Goal: Task Accomplishment & Management: Complete application form

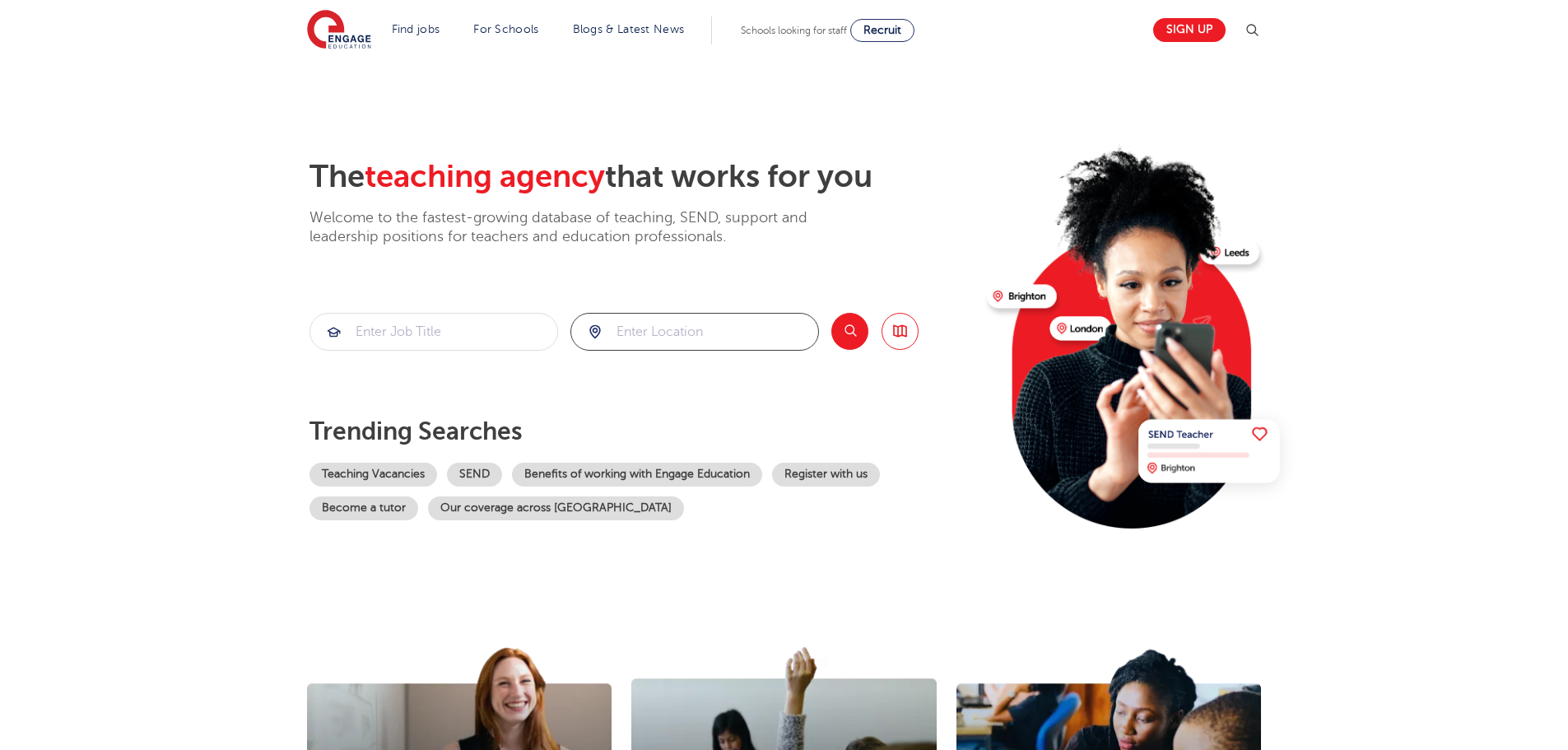
click at [662, 328] on input "search" at bounding box center [694, 332] width 247 height 37
drag, startPoint x: 629, startPoint y: 386, endPoint x: 760, endPoint y: 385, distance: 131.0
click at [635, 386] on li "Leeds" at bounding box center [694, 381] width 235 height 33
type input "Leeds"
click at [852, 331] on button "Search" at bounding box center [850, 331] width 37 height 37
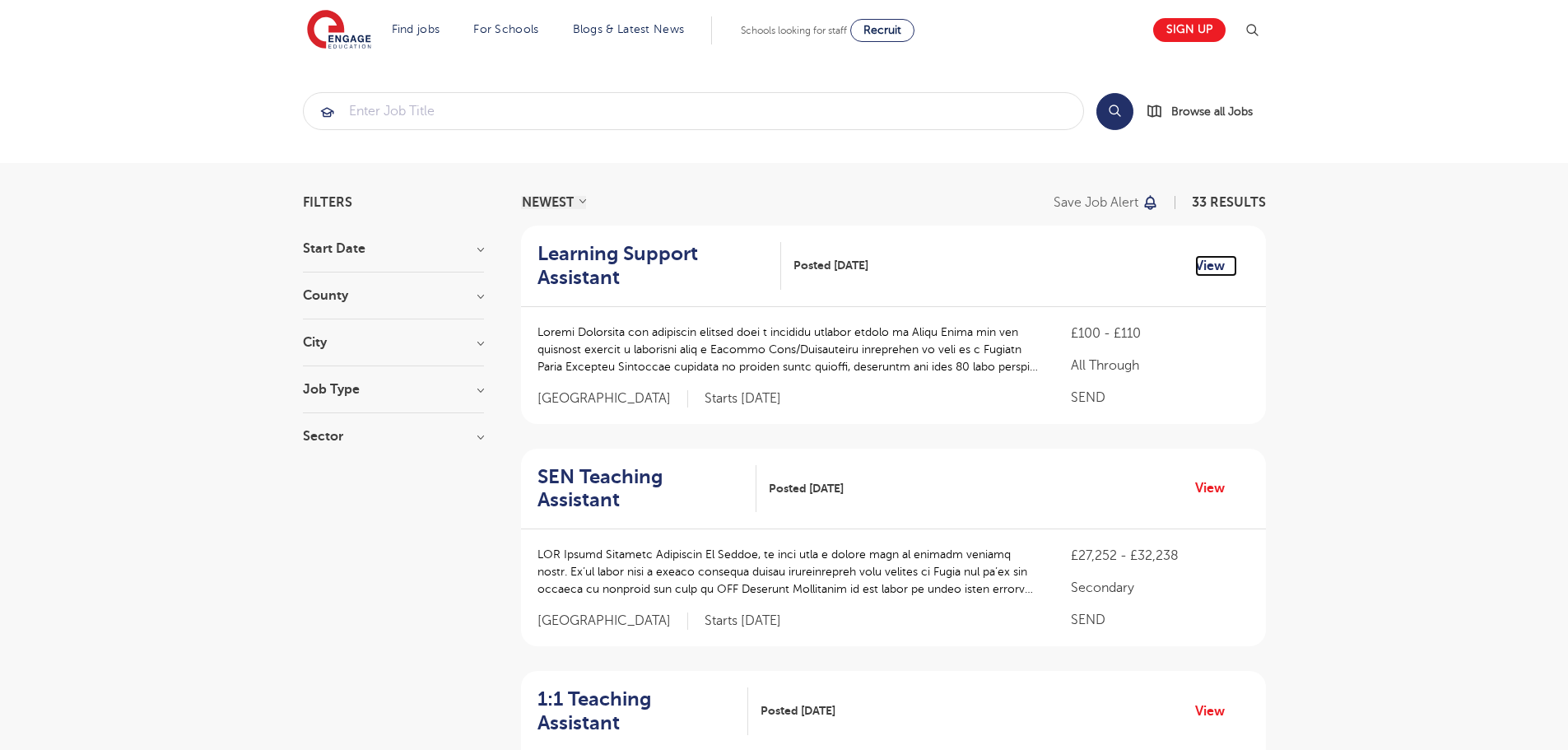
click at [1211, 261] on link "View" at bounding box center [1215, 266] width 42 height 22
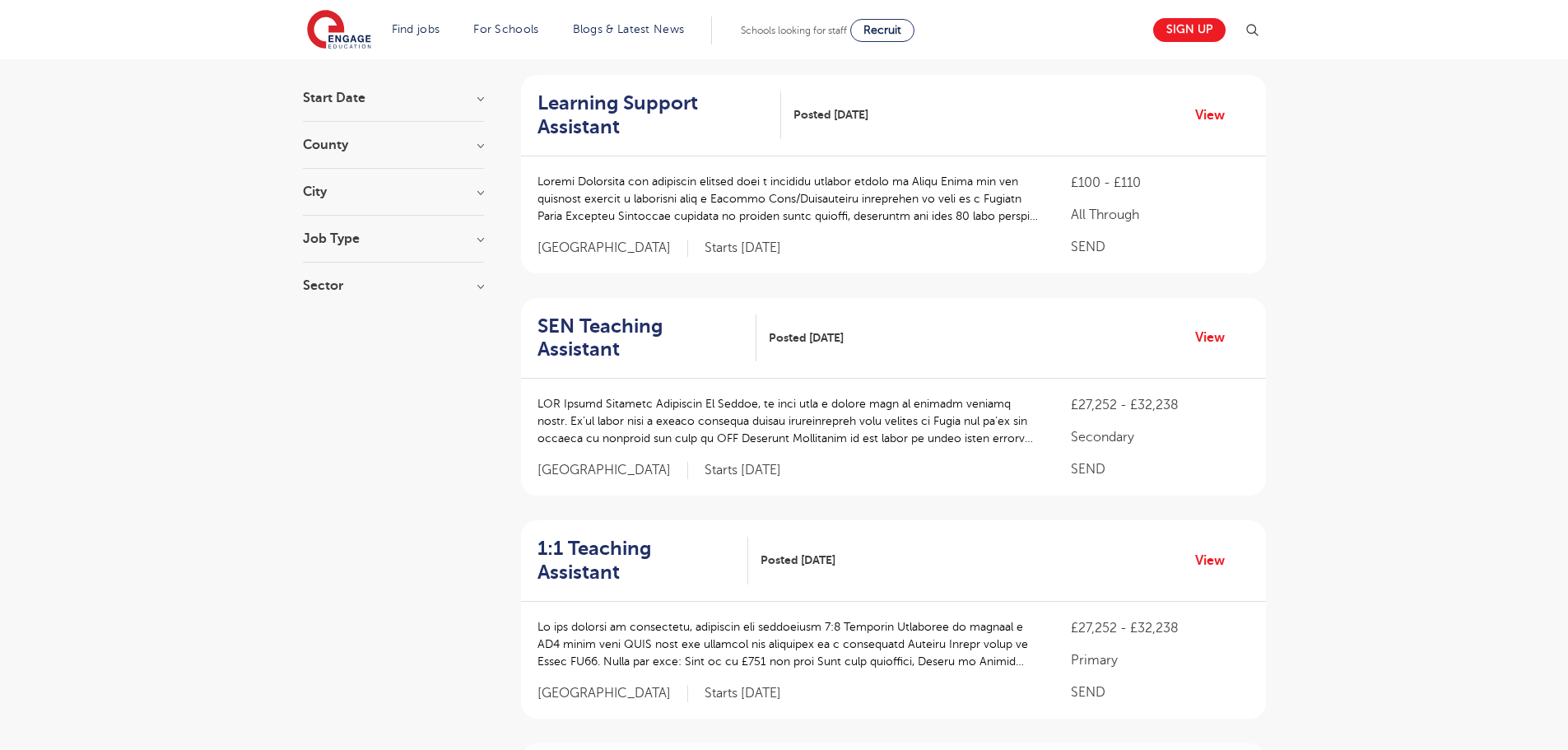
scroll to position [165, 0]
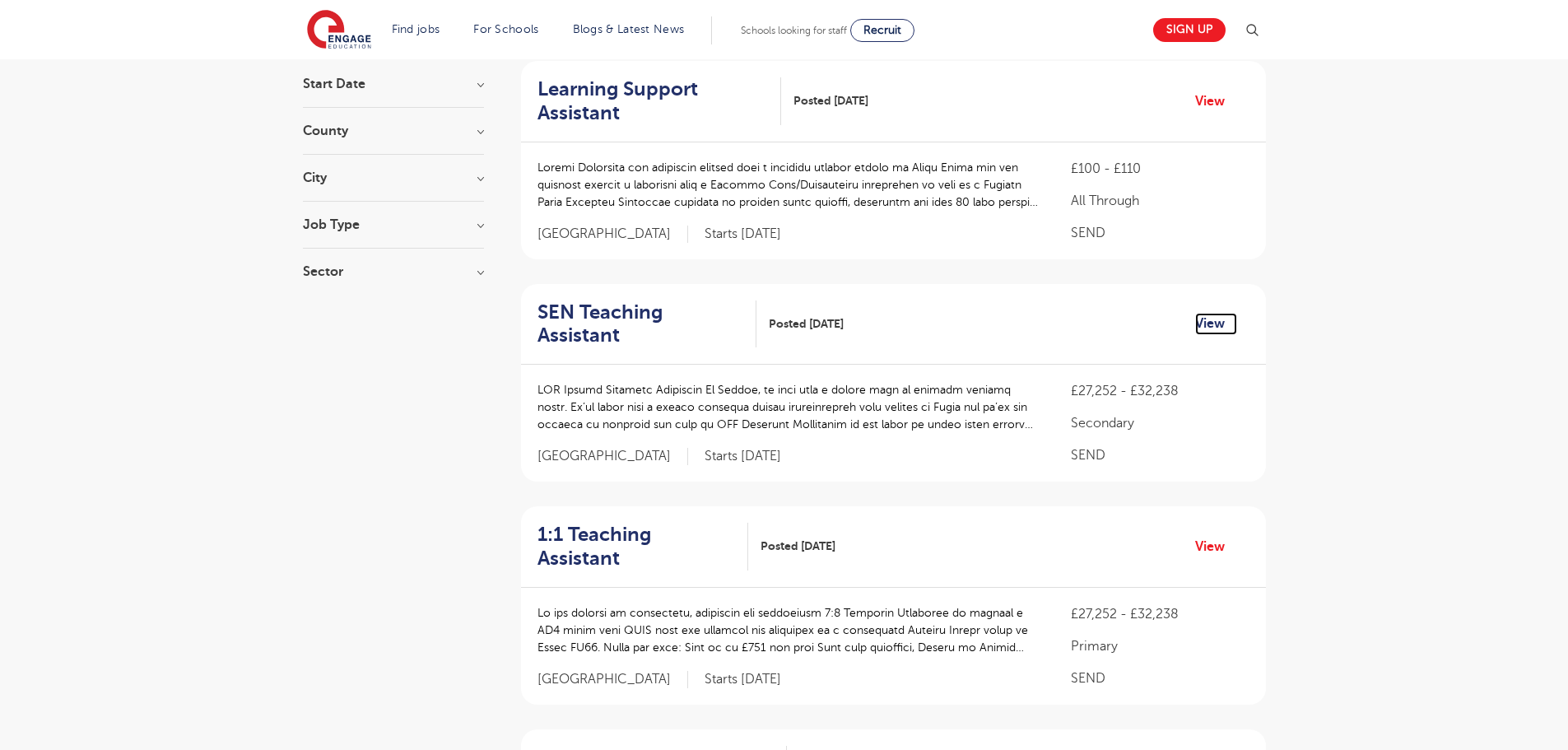
click at [1216, 313] on link "View" at bounding box center [1215, 323] width 42 height 22
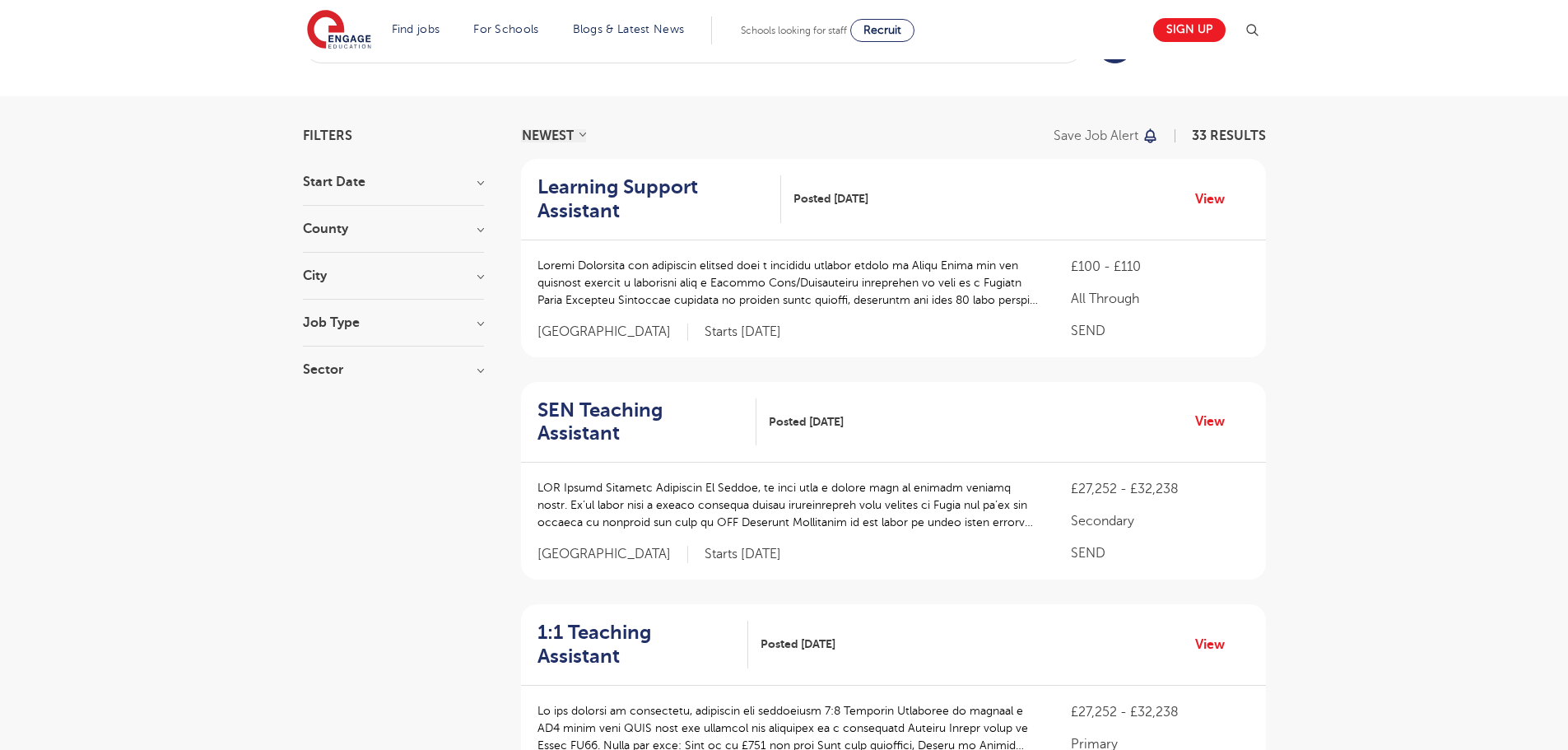
scroll to position [0, 0]
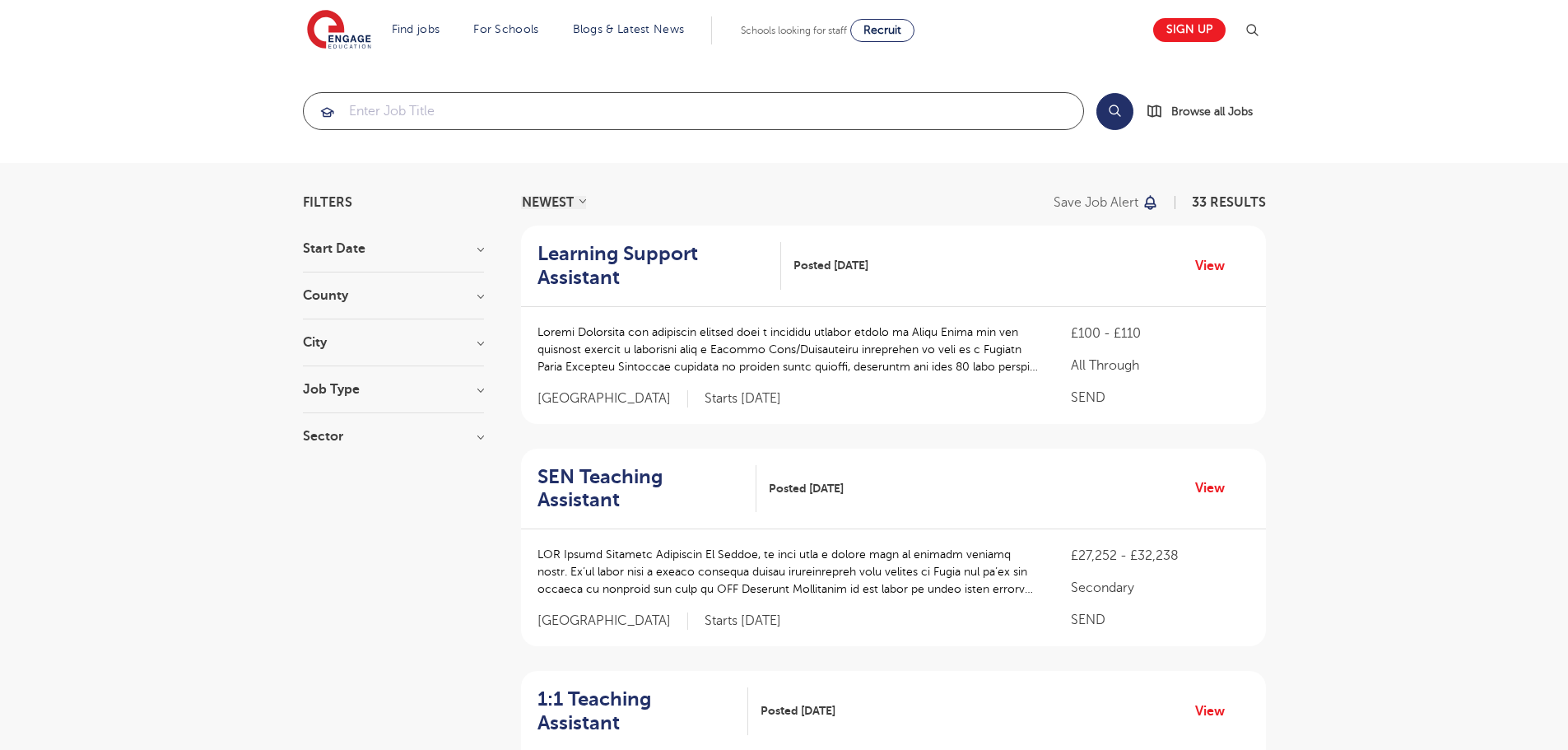
click at [422, 115] on input "search" at bounding box center [693, 111] width 779 height 37
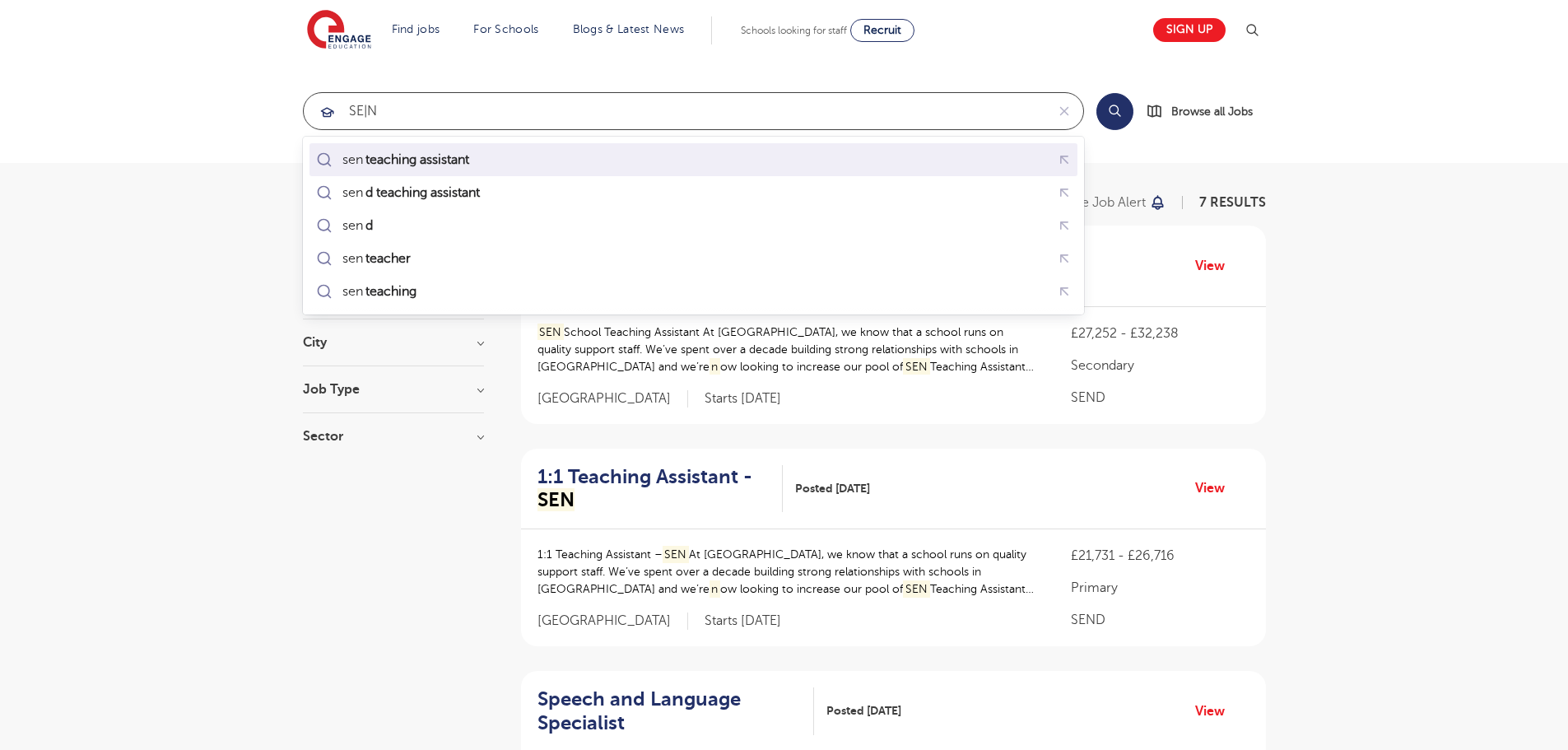
click at [572, 154] on div "sen teaching assistant" at bounding box center [693, 160] width 762 height 26
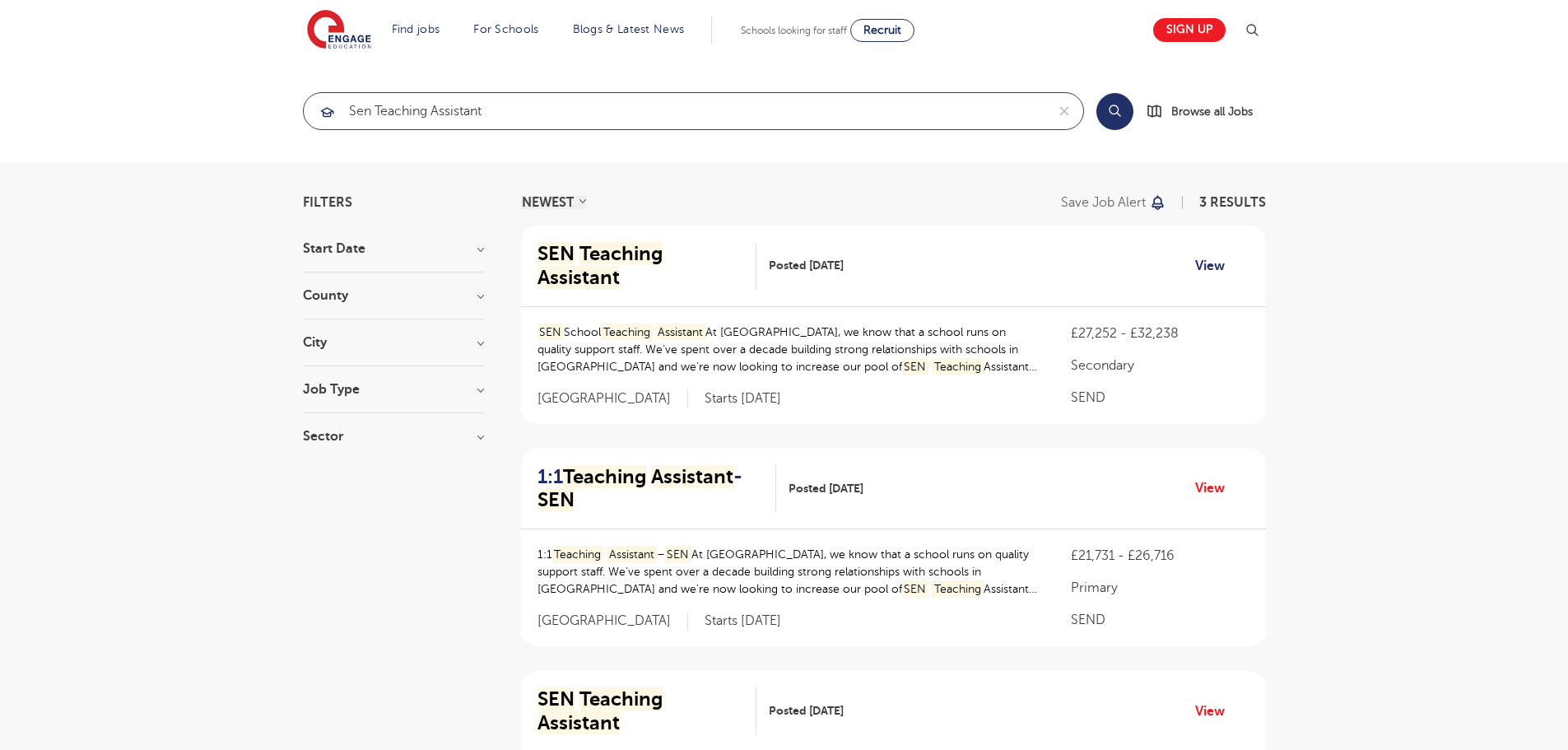
type input "sen teaching assistant"
click at [1215, 255] on link "View" at bounding box center [1215, 266] width 42 height 22
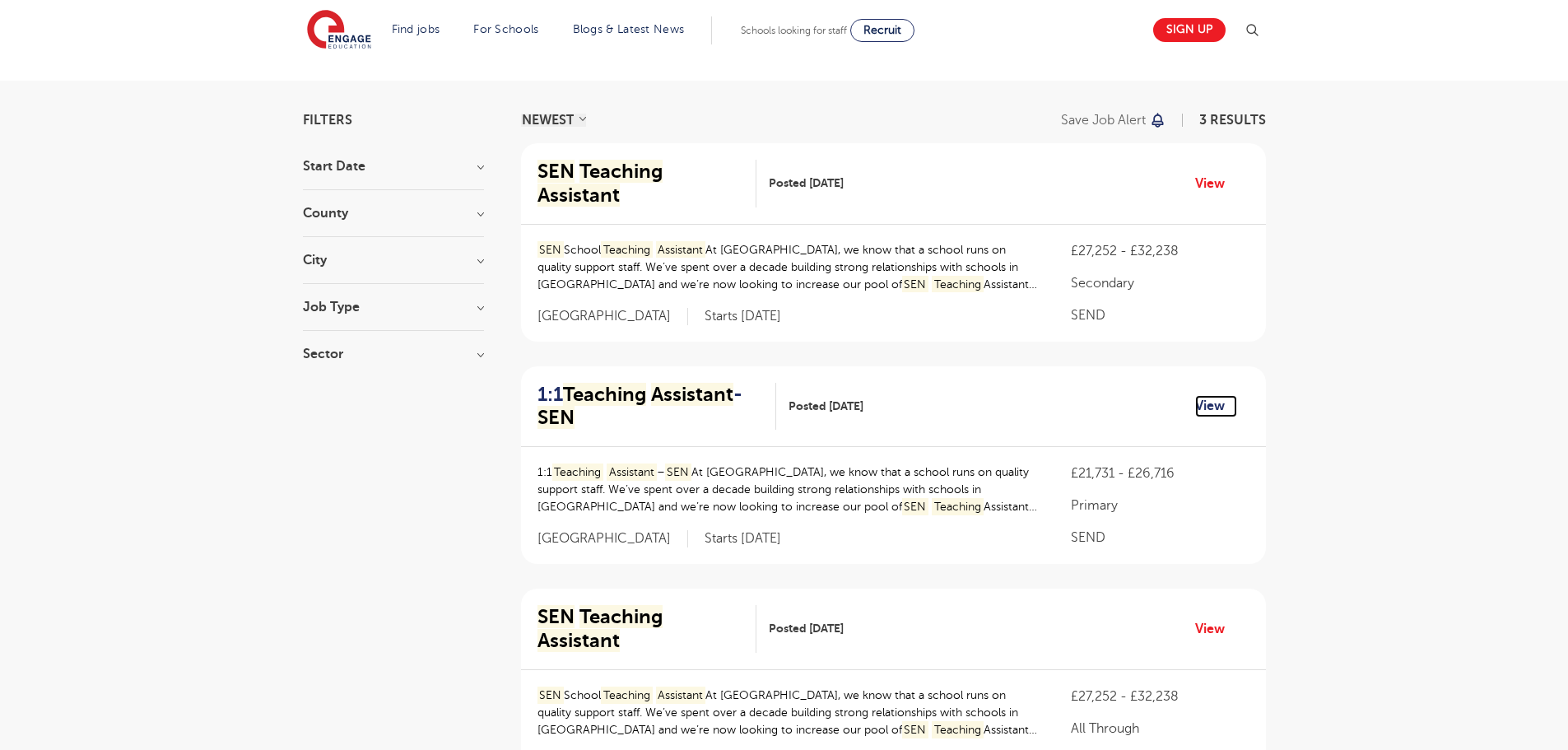
click at [1216, 395] on link "View" at bounding box center [1215, 406] width 42 height 22
click at [1218, 173] on link "View" at bounding box center [1215, 184] width 42 height 22
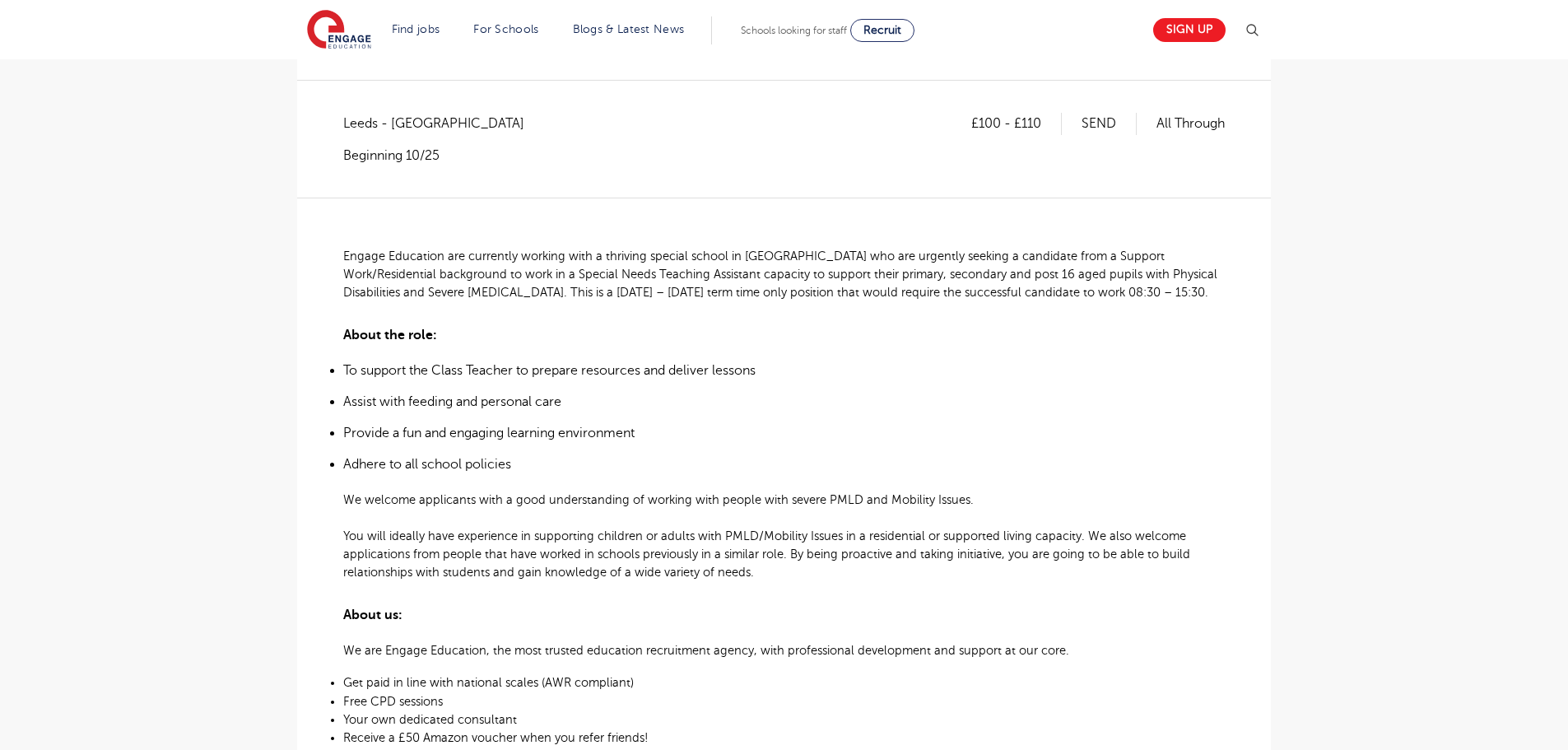
scroll to position [329, 0]
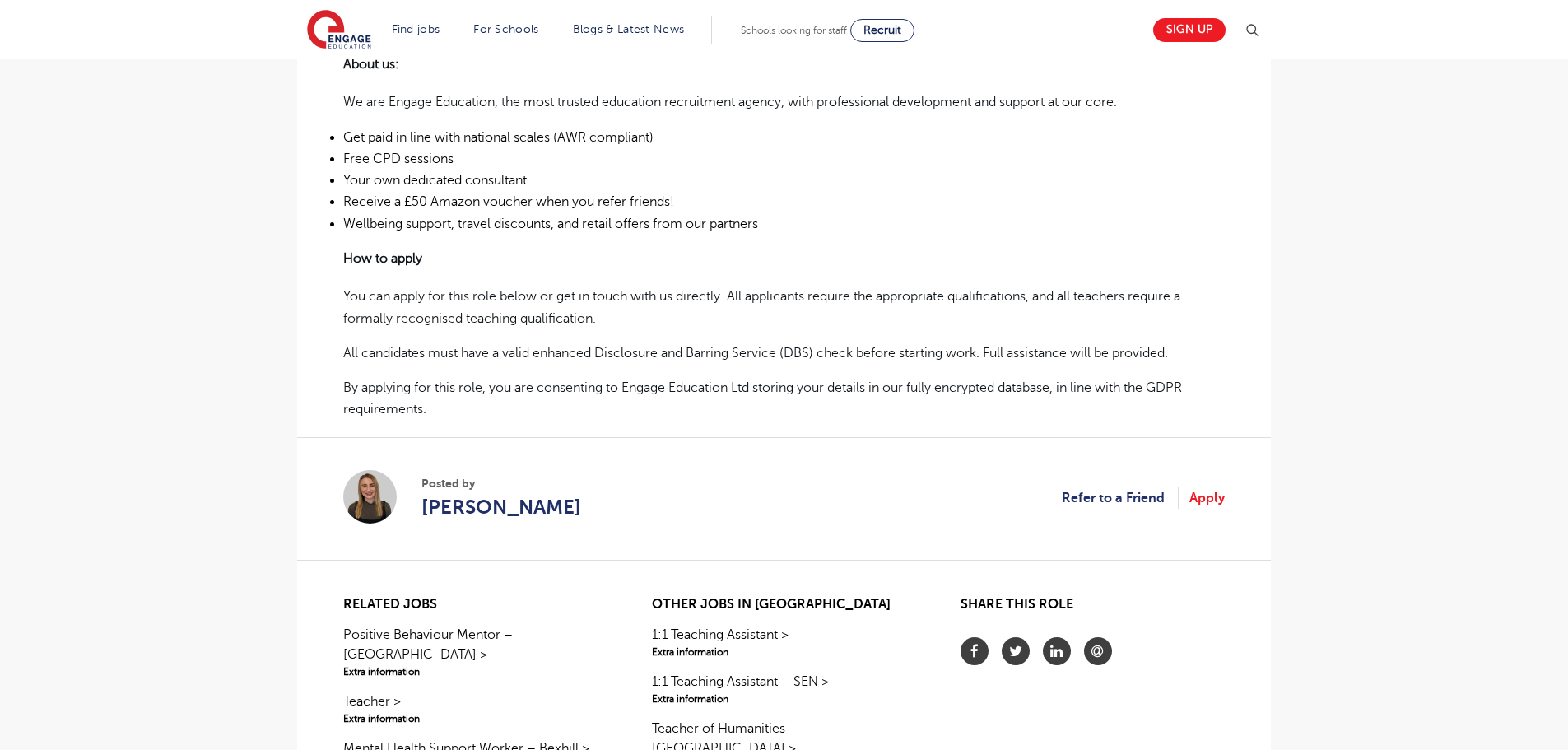
scroll to position [577, 0]
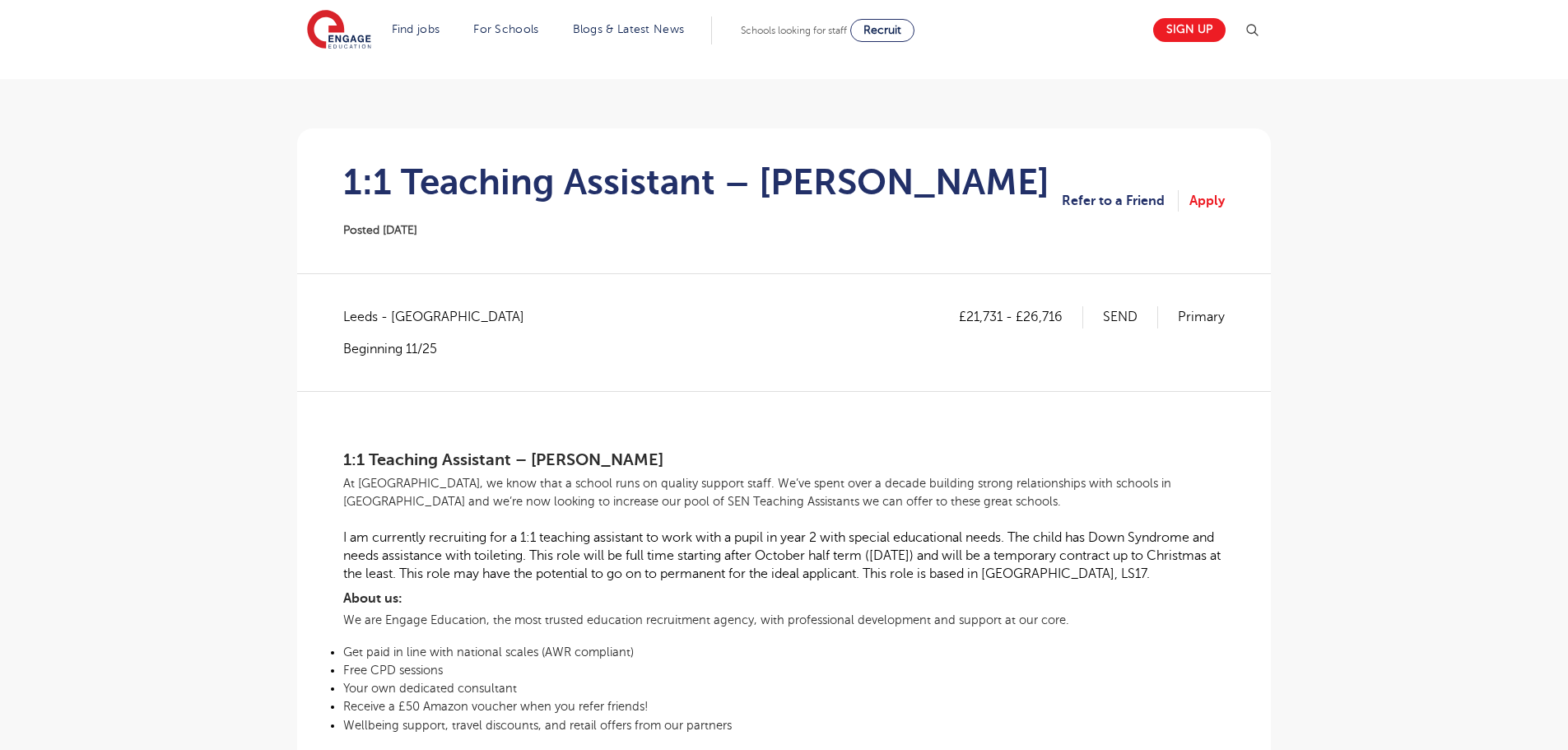
scroll to position [82, 0]
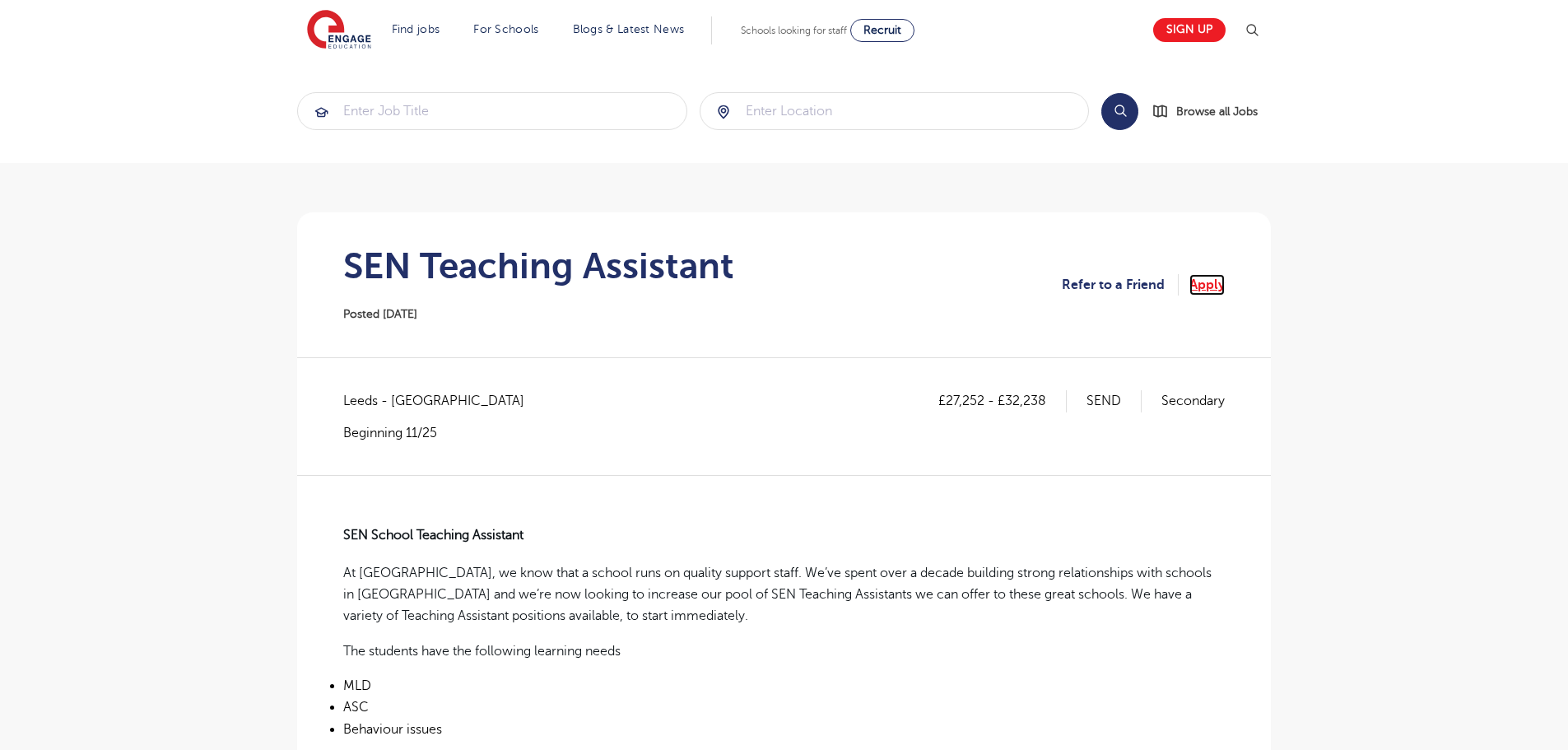
click at [1209, 284] on link "Apply" at bounding box center [1206, 285] width 36 height 22
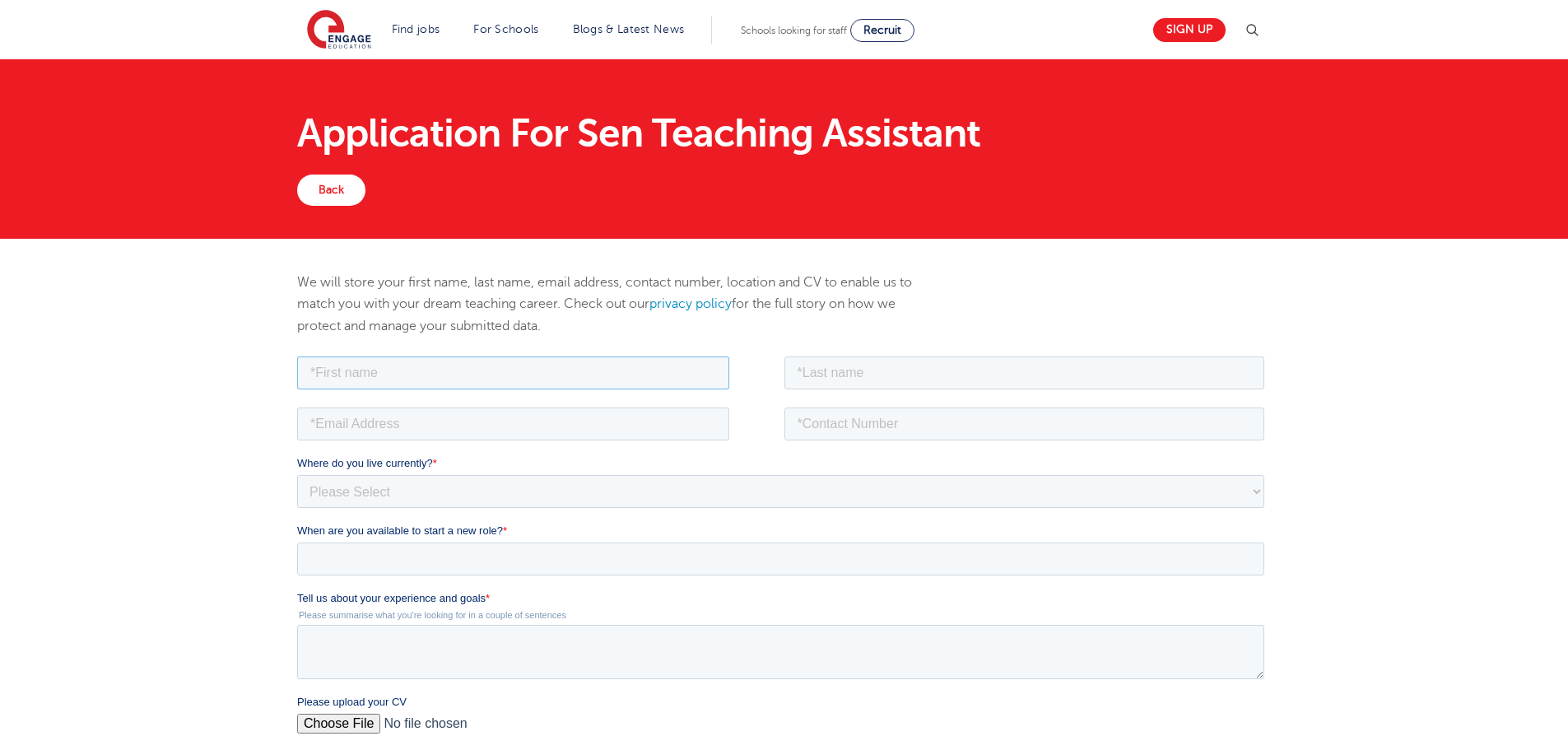
click at [387, 373] on input "text" at bounding box center [513, 373] width 432 height 33
click at [366, 376] on input "text" at bounding box center [513, 373] width 432 height 33
type input "Rabia"
type input "Ahmed"
click at [355, 422] on input "email" at bounding box center [513, 423] width 432 height 33
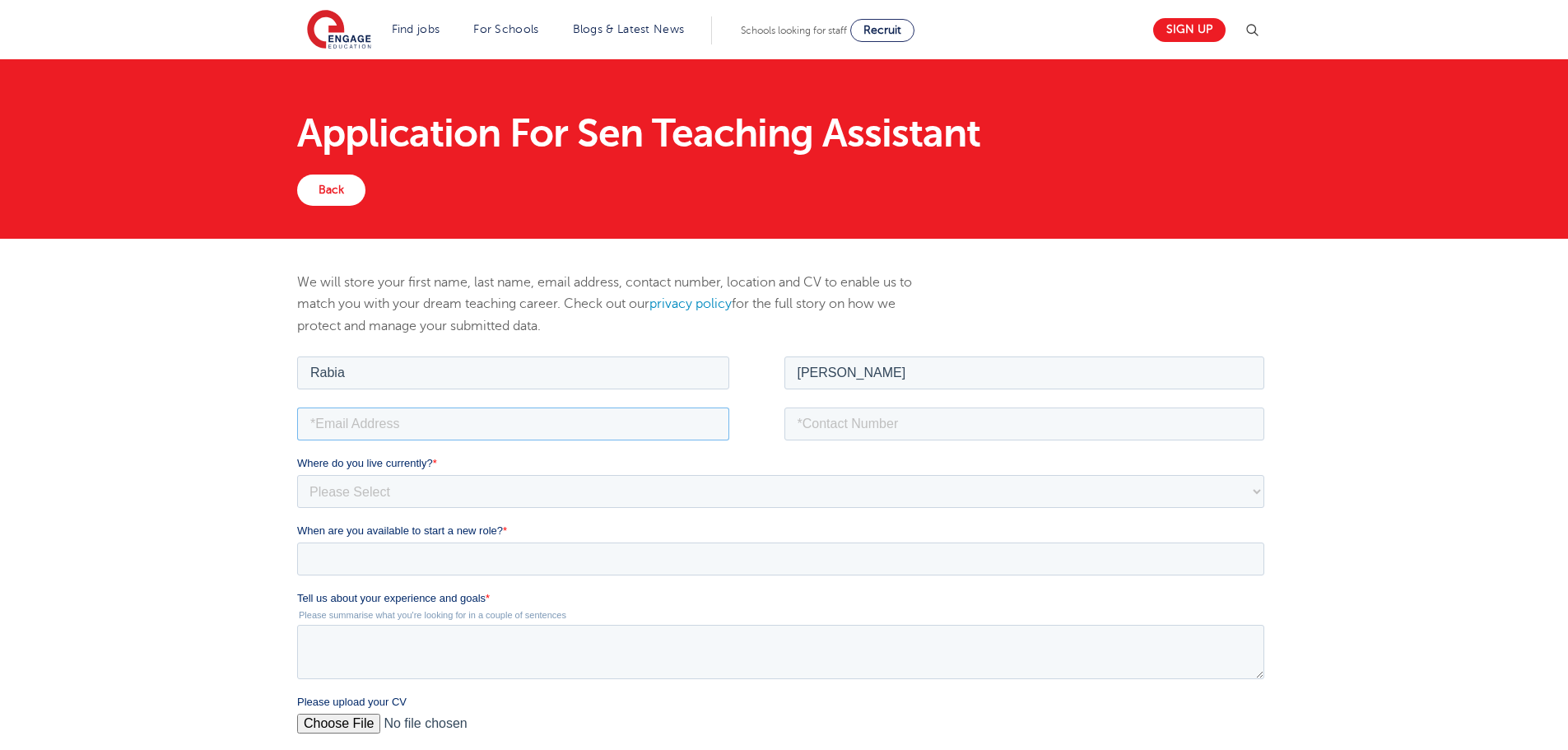
paste input "47rabiaahmed@gmail.com"
type input "47rabiaahmed@gmail.com"
click at [843, 425] on input "tel" at bounding box center [1024, 423] width 481 height 33
paste input "07449573802"
type input "07449573802"
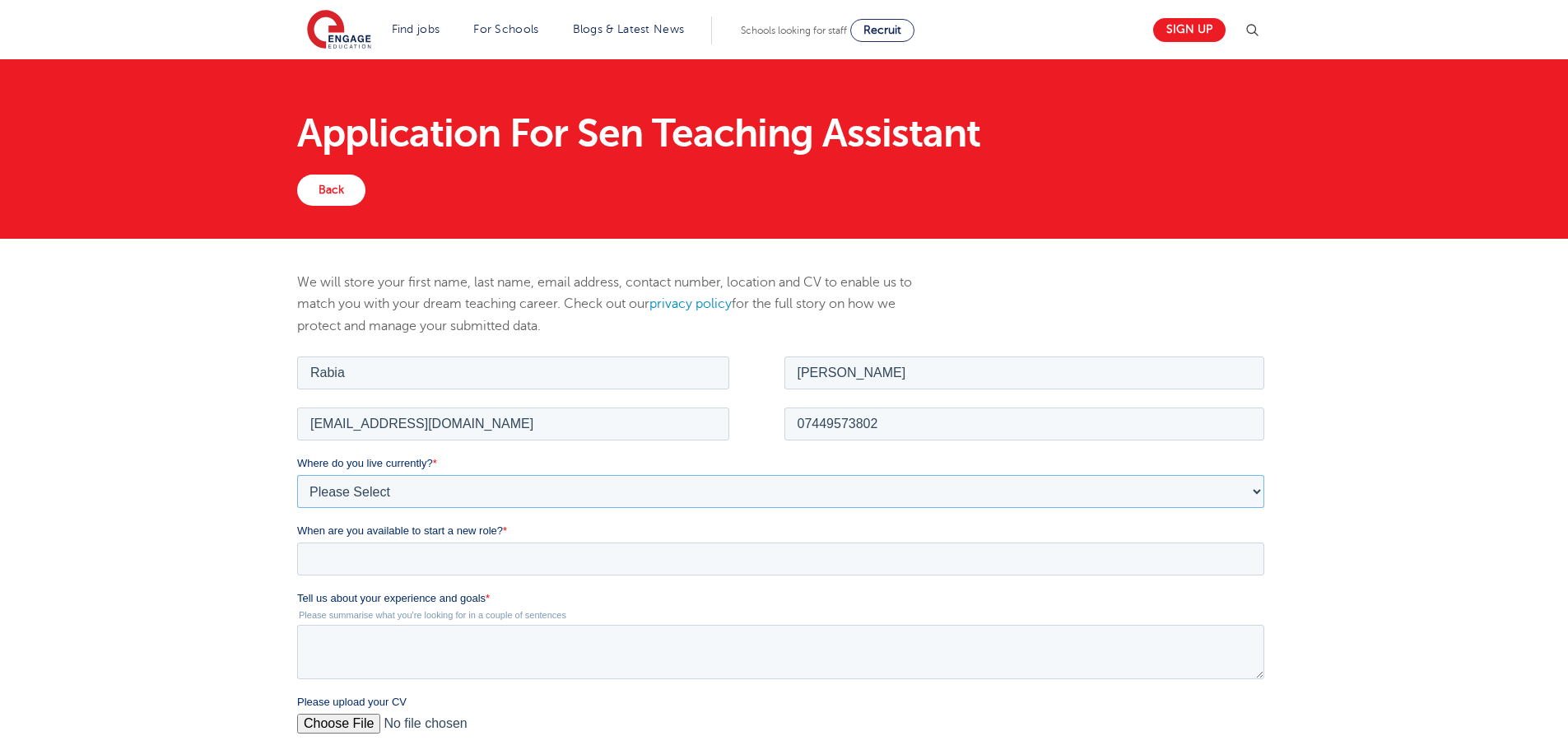
click at [417, 494] on select "Please Select UK Canada Ireland Australia New Zealand Europe USA South Africa J…" at bounding box center [780, 491] width 967 height 33
select select "UK"
click at [297, 474] on select "Please Select UK Canada Ireland Australia New Zealand Europe USA South Africa J…" at bounding box center [780, 491] width 967 height 33
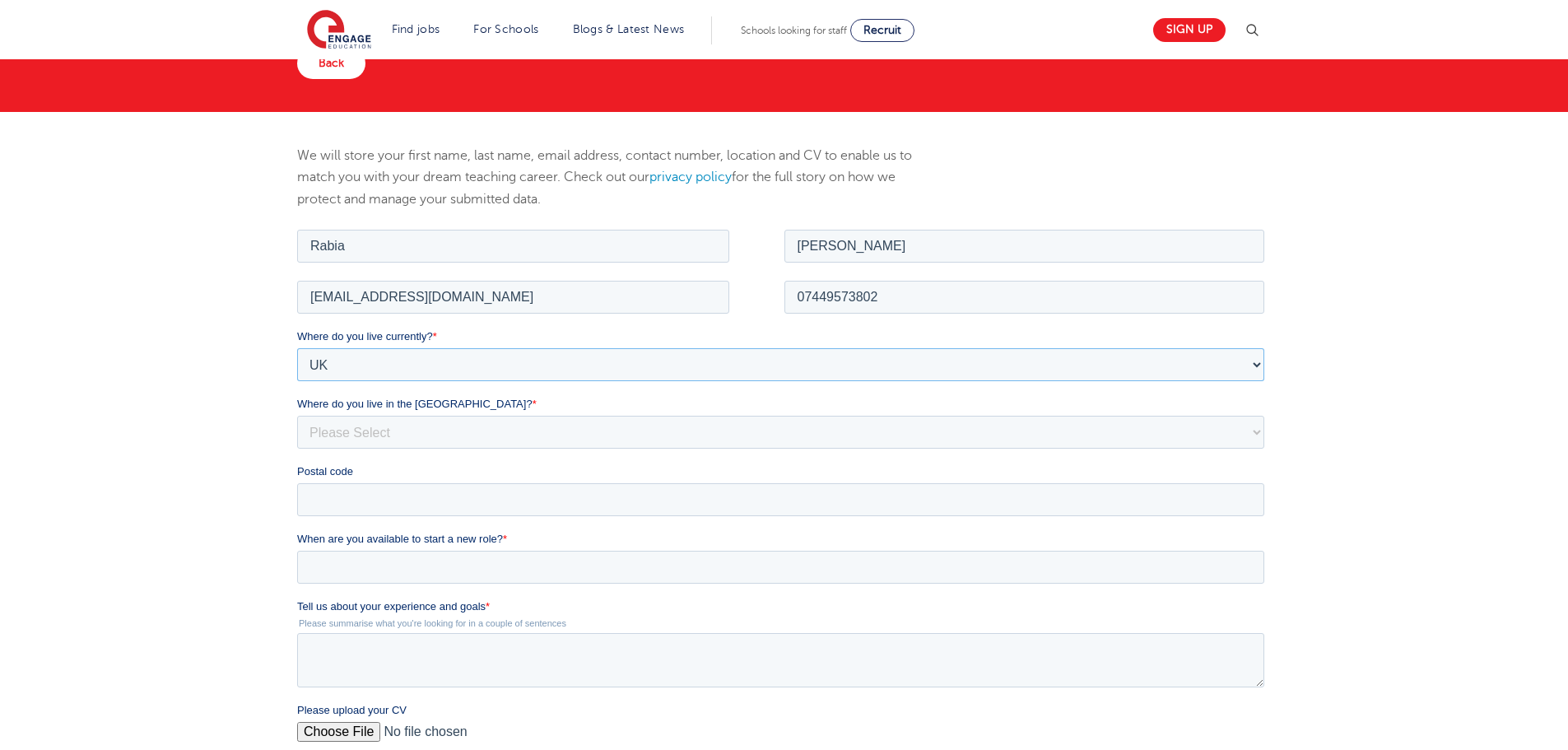
scroll to position [165, 0]
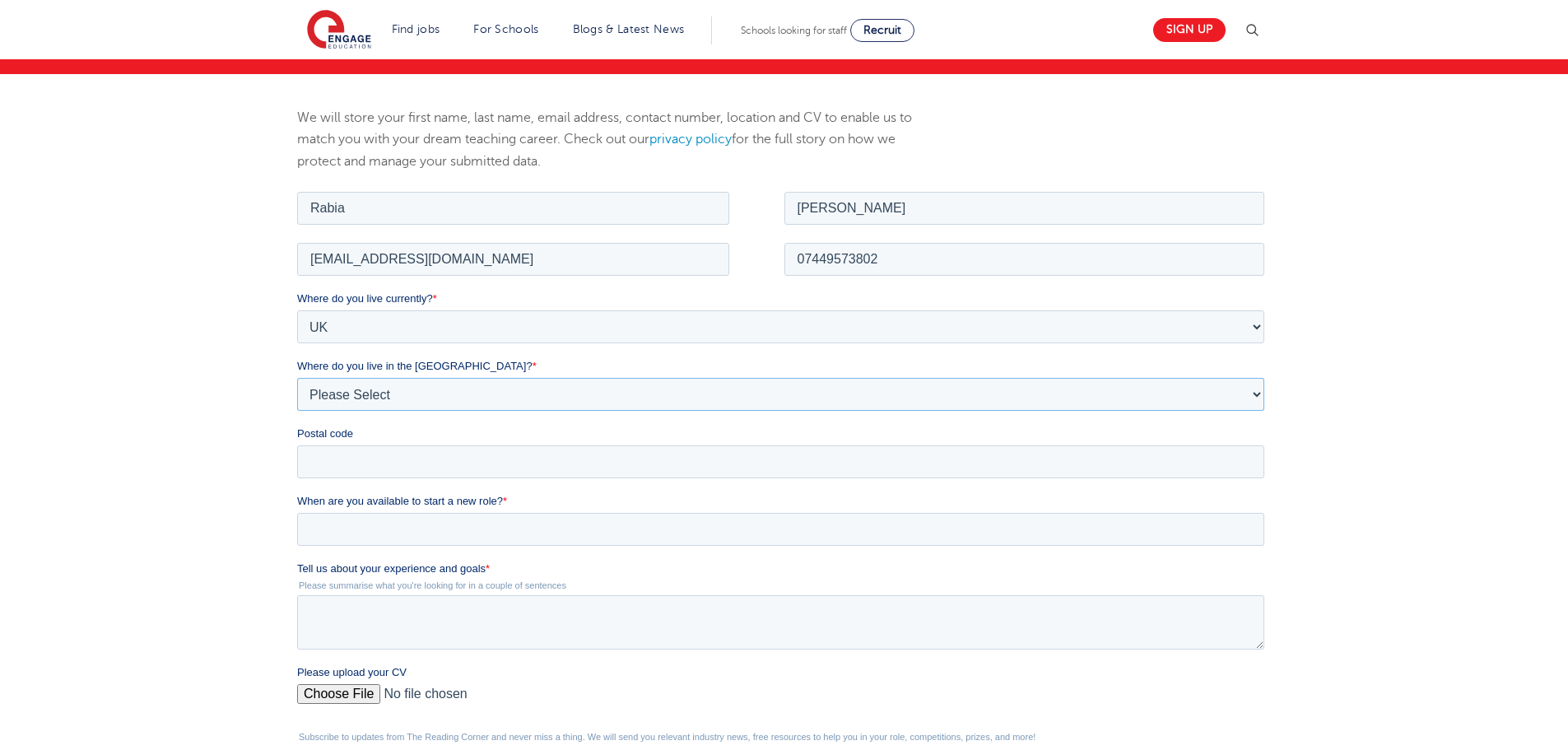
click at [368, 384] on select "Please Select Overseas Barnsley Bedfordshire Berkshire Bournemouth Bracknell Fo…" at bounding box center [780, 393] width 967 height 33
select select "Leeds"
click at [297, 377] on select "Please Select Overseas Barnsley Bedfordshire Berkshire Bournemouth Bracknell Fo…" at bounding box center [780, 393] width 967 height 33
click at [352, 473] on input "Postal code" at bounding box center [780, 461] width 967 height 33
type input "LS8 5QE"
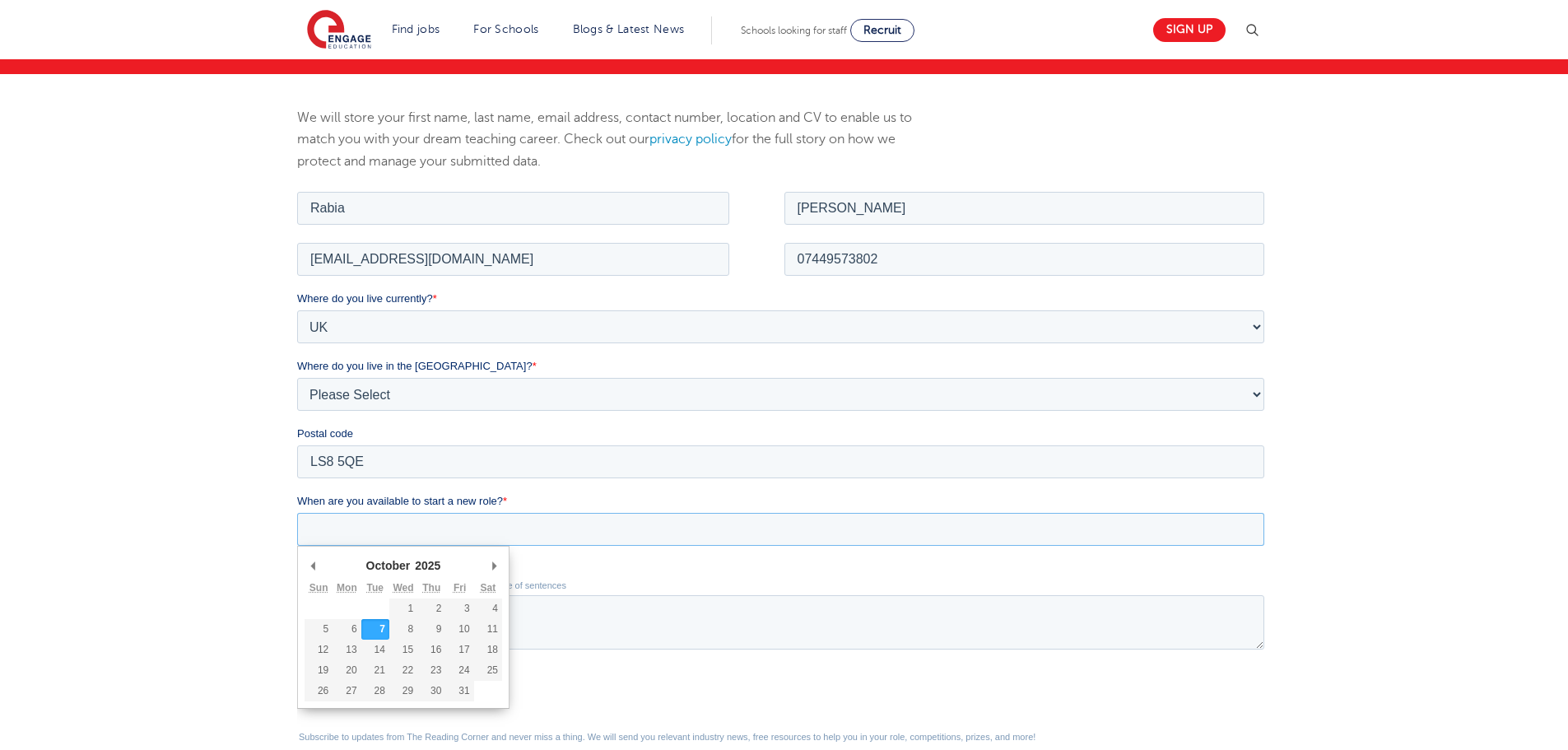
click at [448, 525] on input "When are you available to start a new role? *" at bounding box center [780, 529] width 967 height 33
type div "2025-10-12"
type input "2025/10/12"
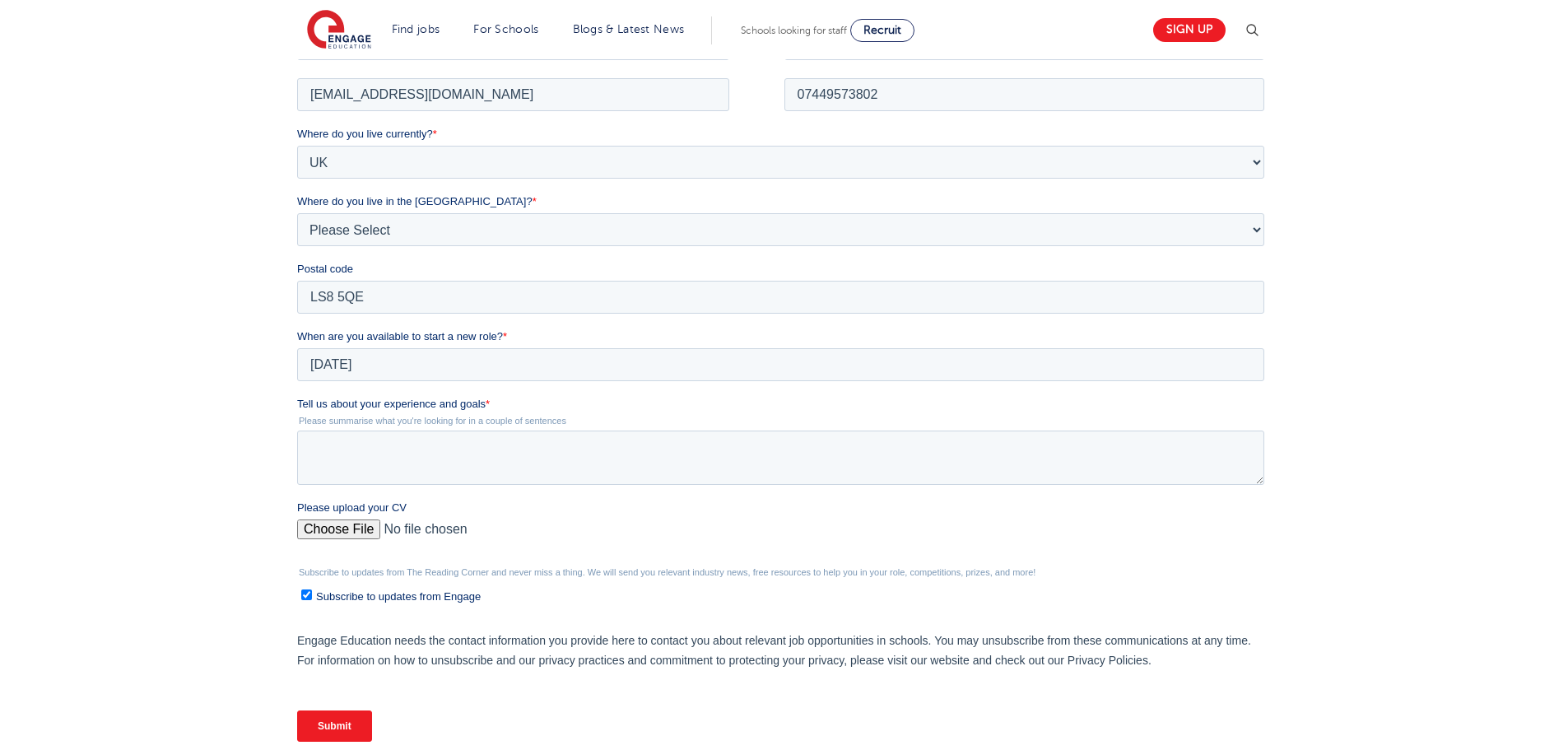
scroll to position [412, 0]
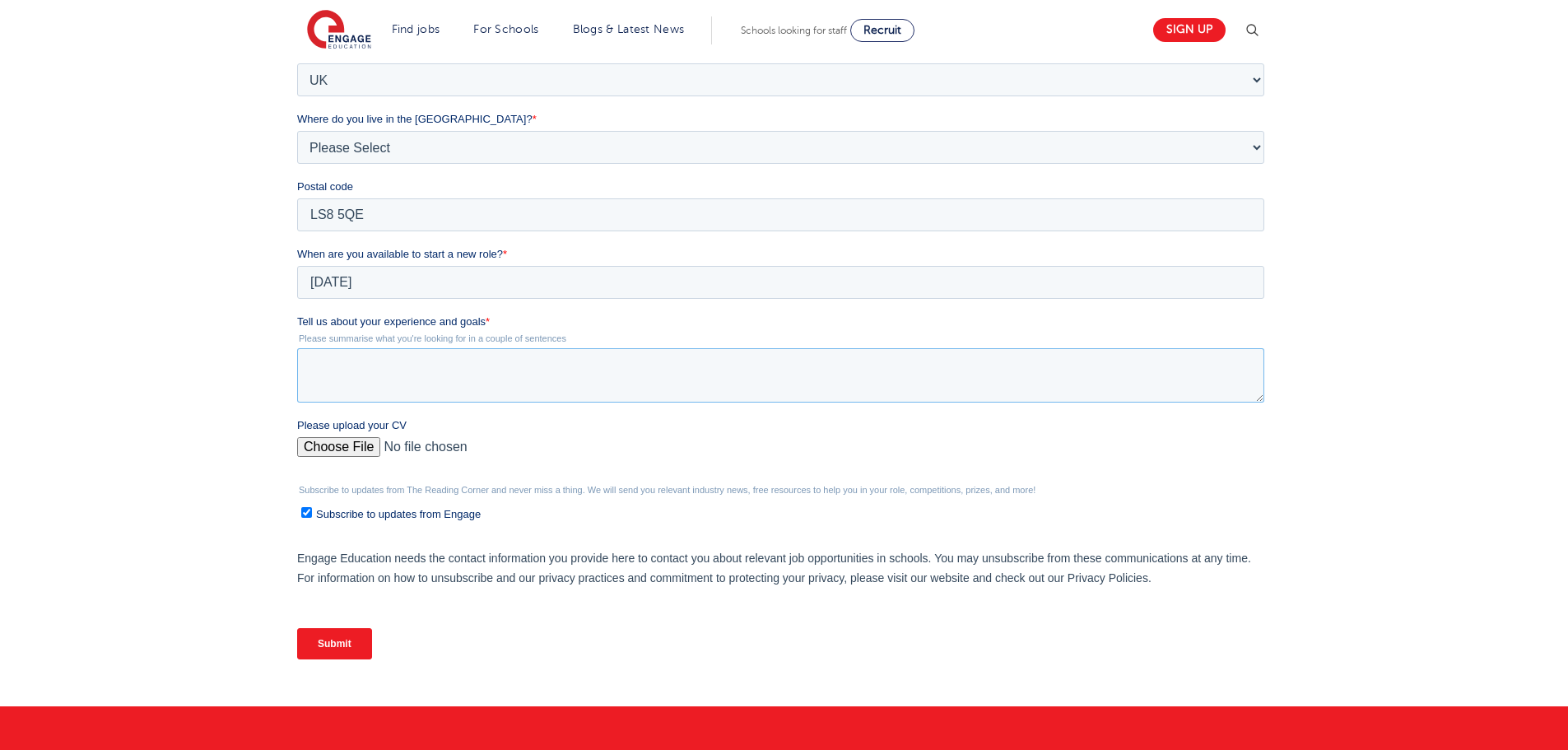
click at [328, 373] on textarea "Tell us about your experience and goals *" at bounding box center [780, 375] width 967 height 54
click at [355, 366] on textarea "Tell us about your experience and goals *" at bounding box center [780, 375] width 967 height 54
click at [552, 363] on textarea "I have several year experience both teacjing assistant and caring for others" at bounding box center [780, 375] width 967 height 54
click at [752, 369] on textarea "I have several year experience both teaching assistant and caring for others" at bounding box center [780, 375] width 967 height 54
type textarea "I have several year experience both teaching assistant and caring for others, I…"
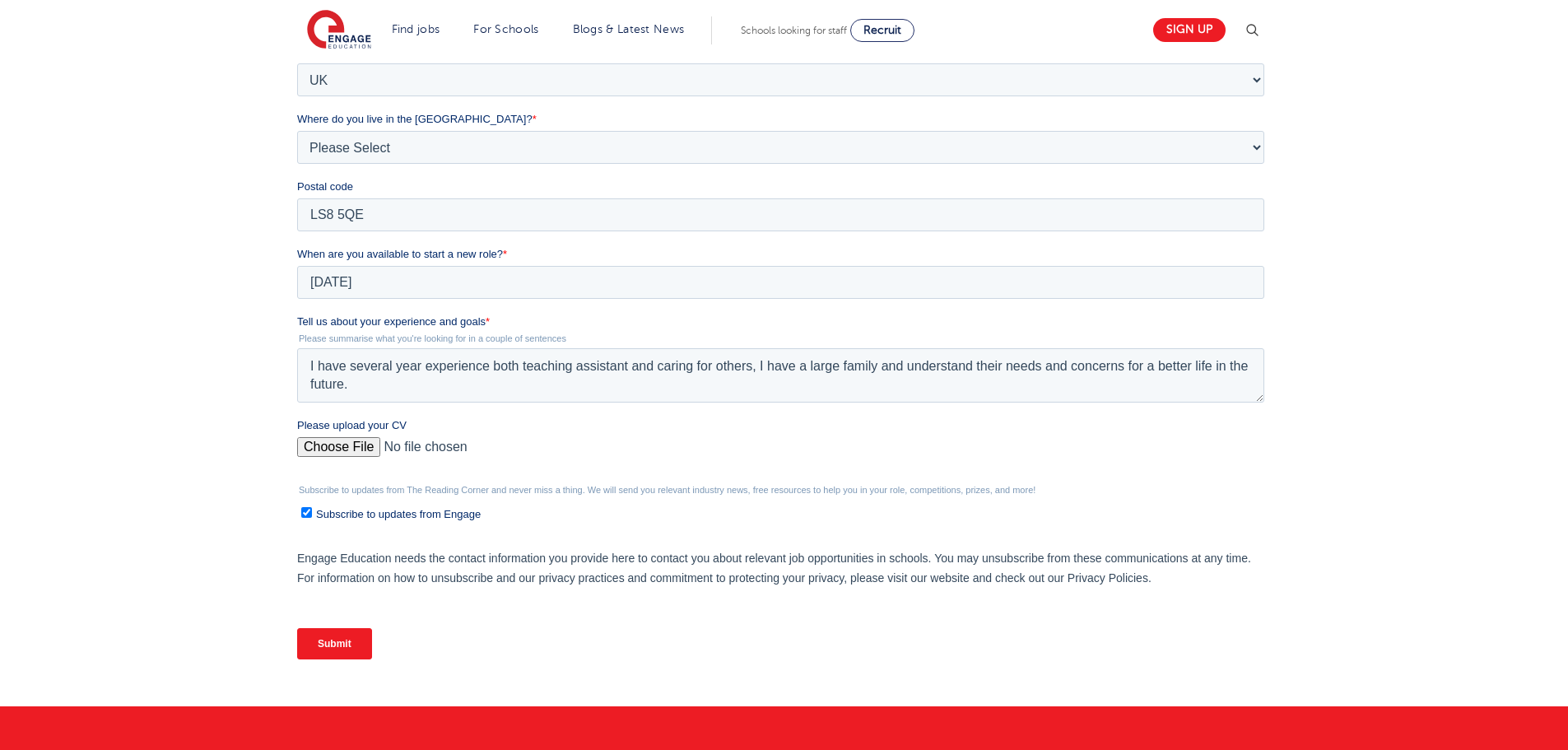
click at [345, 447] on input "Please upload your CV" at bounding box center [780, 454] width 967 height 33
type input "C:\fakepath\RabiaAhmed__CV_V2 (3).docx"
click at [343, 639] on input "Submit" at bounding box center [334, 644] width 75 height 32
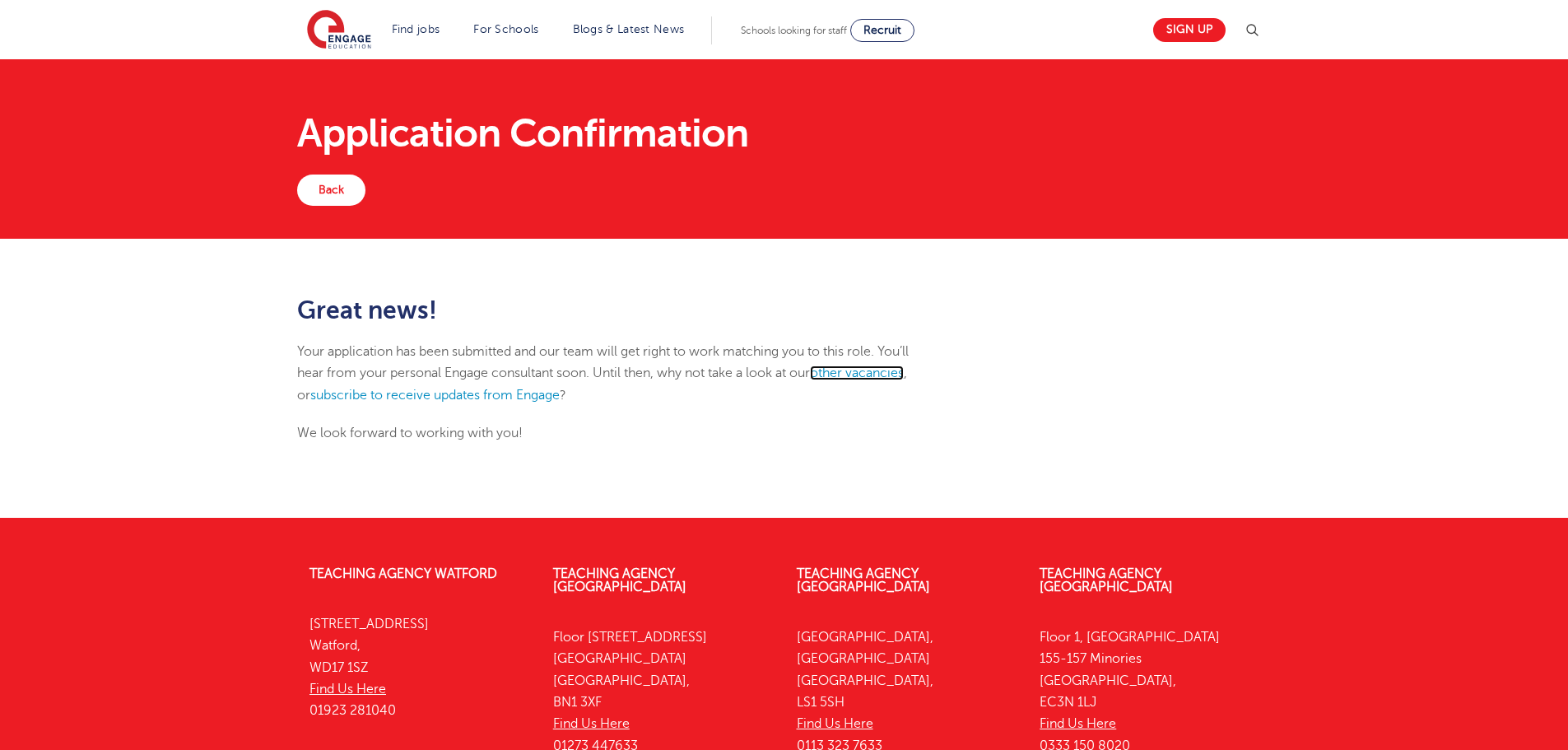
click at [892, 371] on link "other vacancies" at bounding box center [856, 373] width 94 height 15
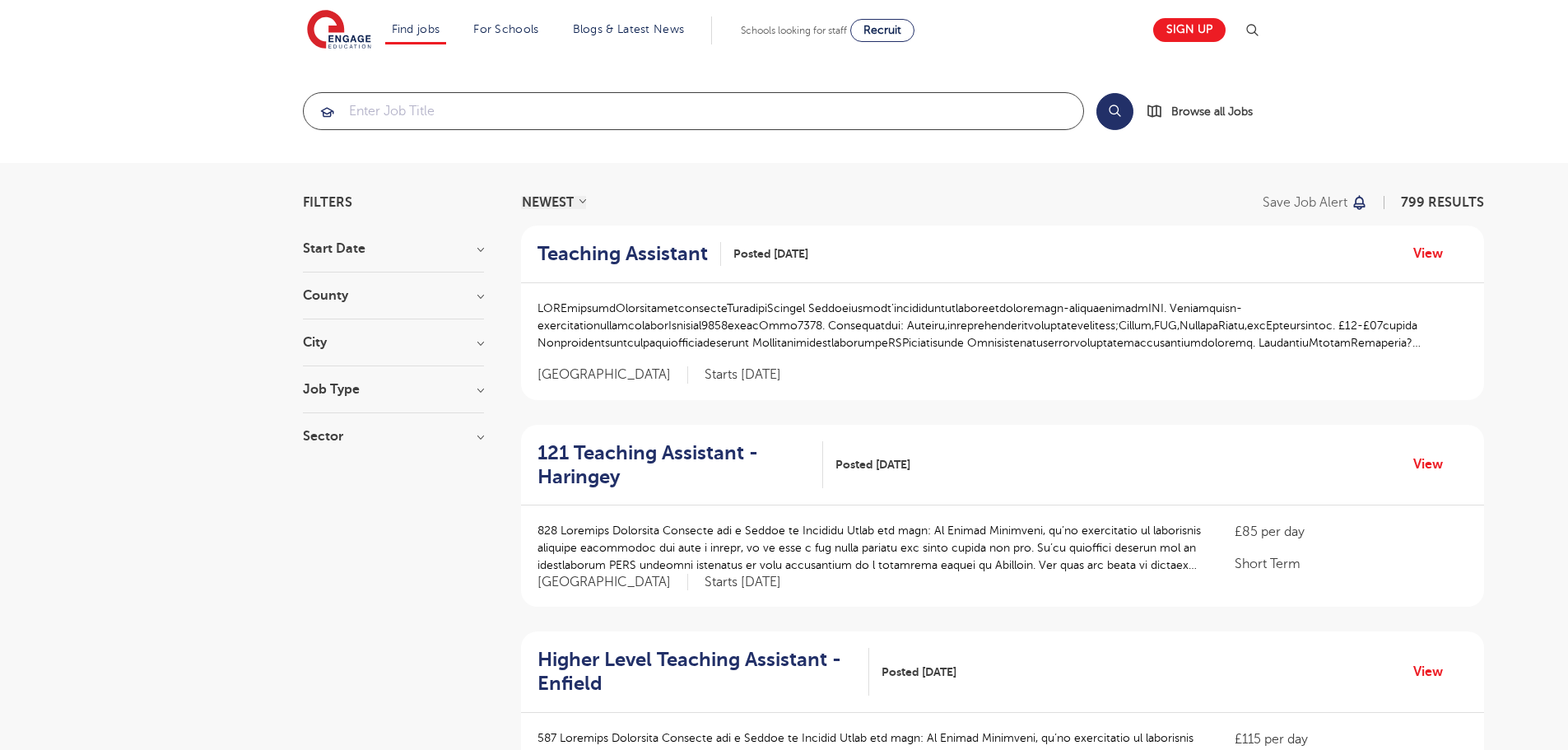
click at [728, 115] on input "search" at bounding box center [693, 111] width 779 height 37
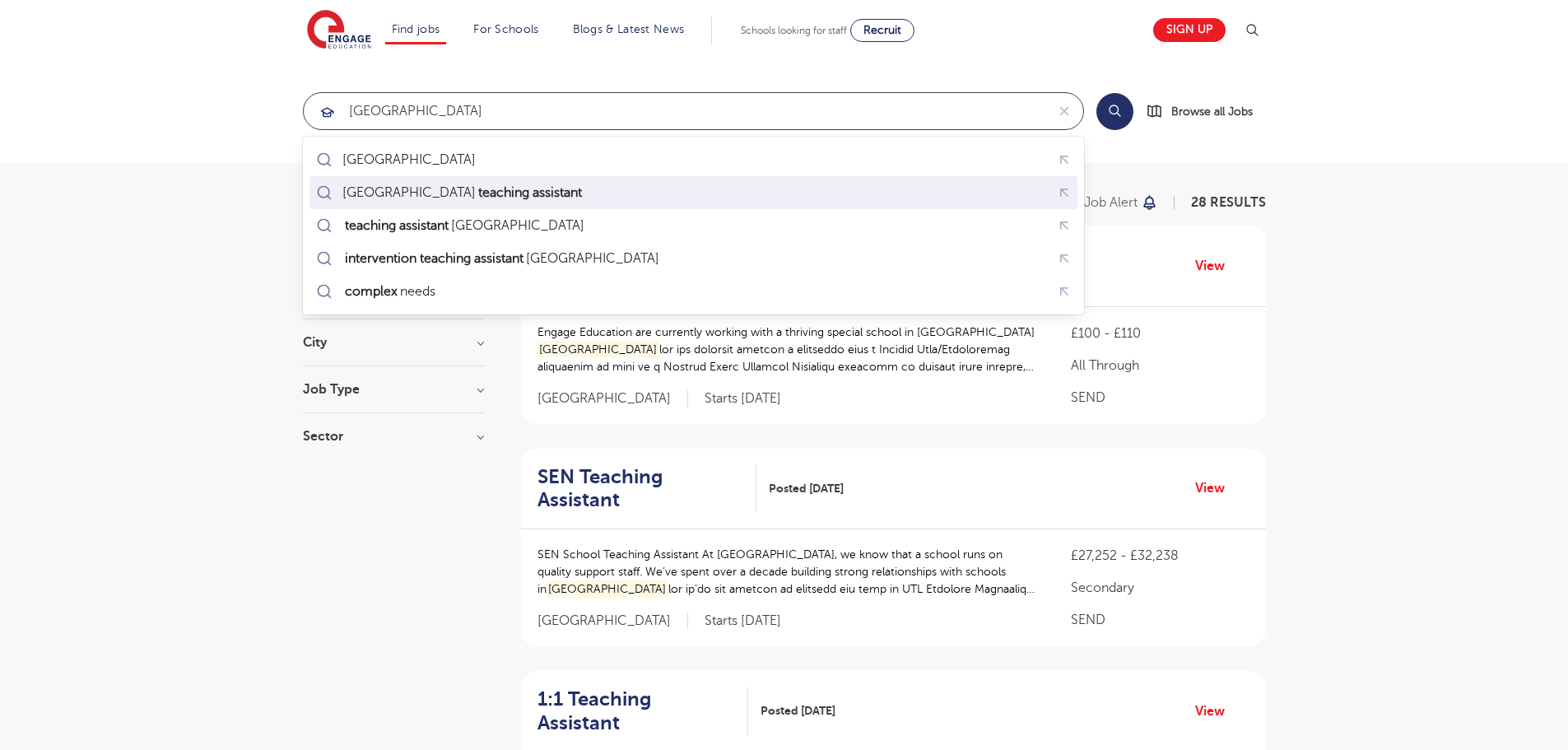
click at [476, 194] on mark "teaching assistant" at bounding box center [530, 193] width 109 height 20
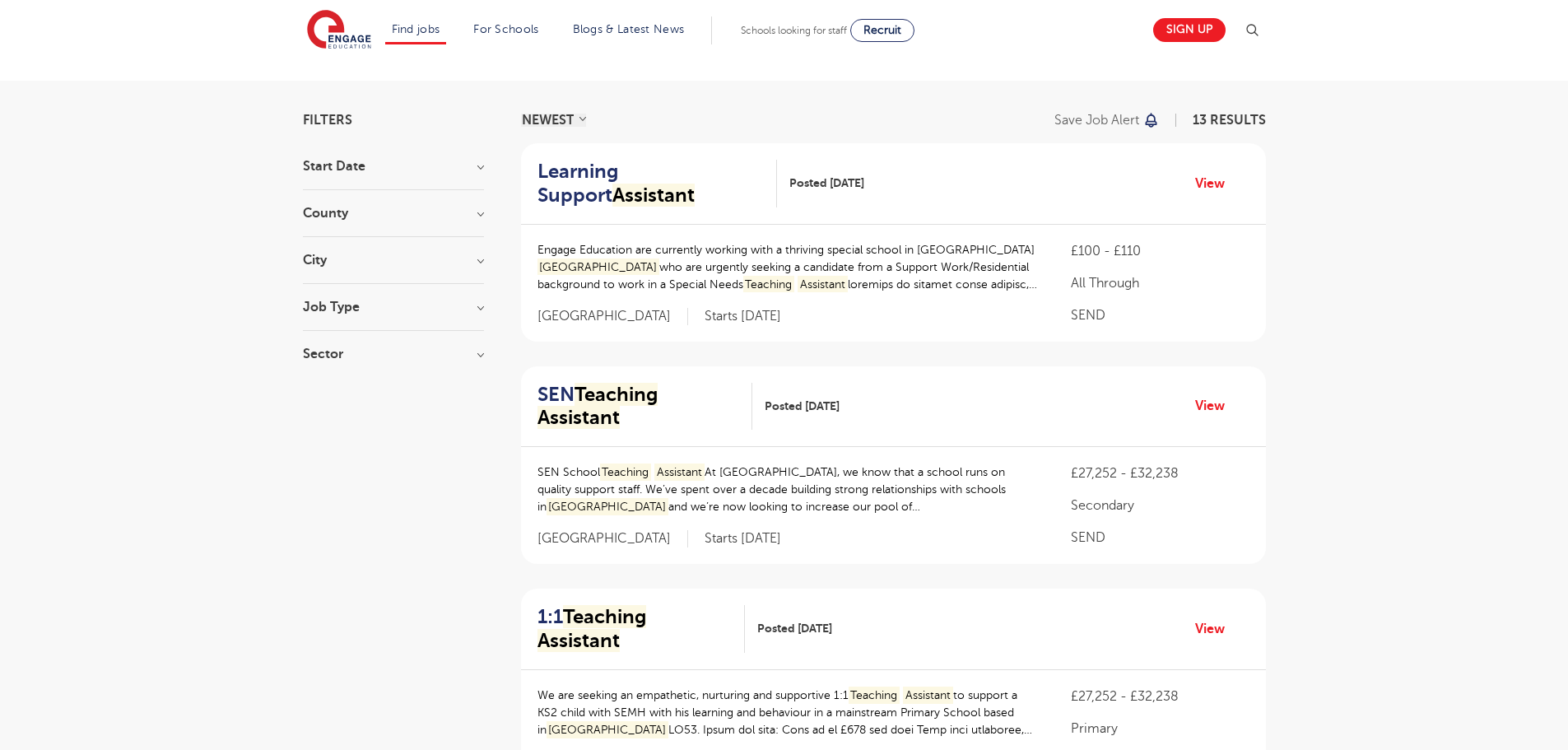
scroll to position [165, 0]
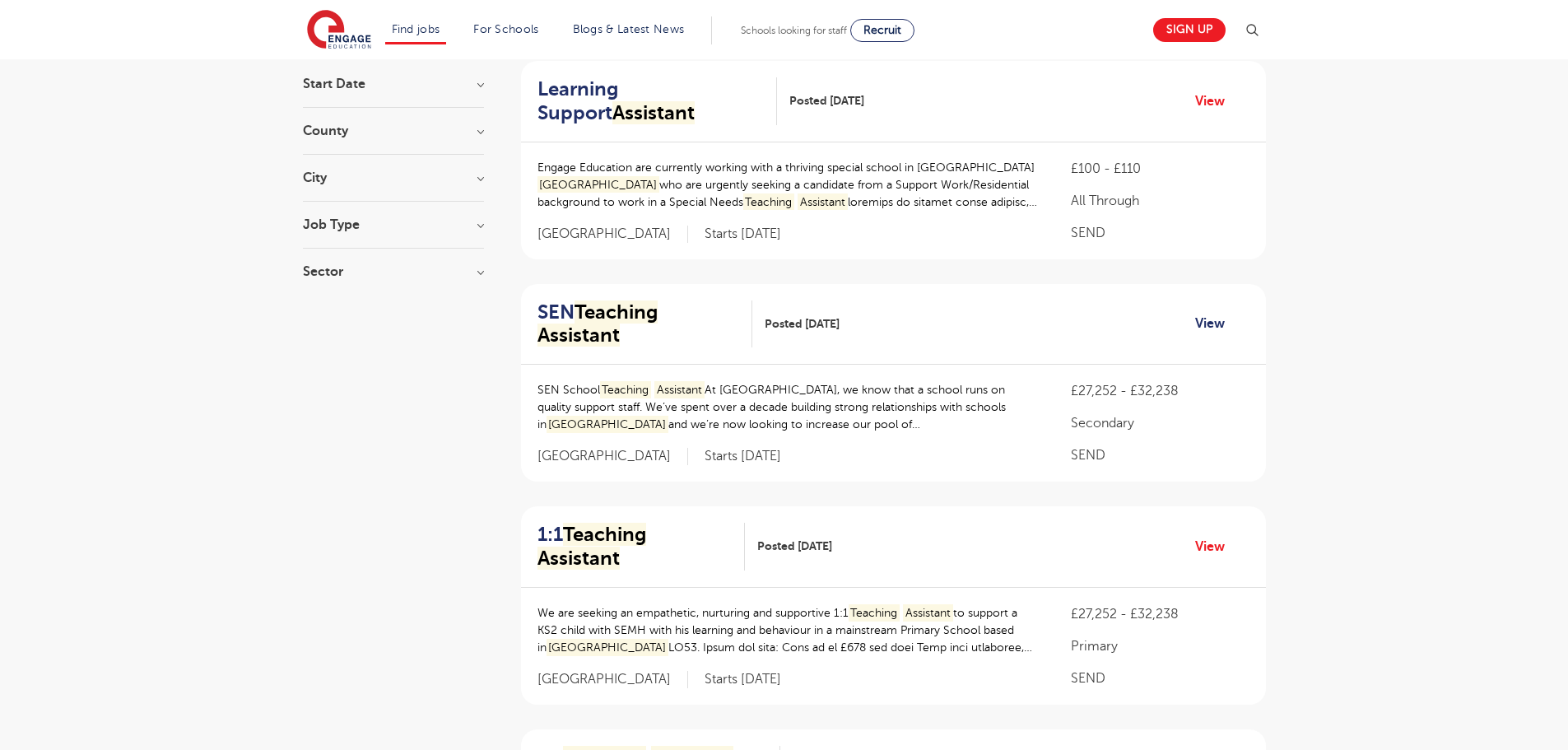
type input "leeds teaching assistant"
click at [1211, 313] on link "View" at bounding box center [1215, 323] width 42 height 22
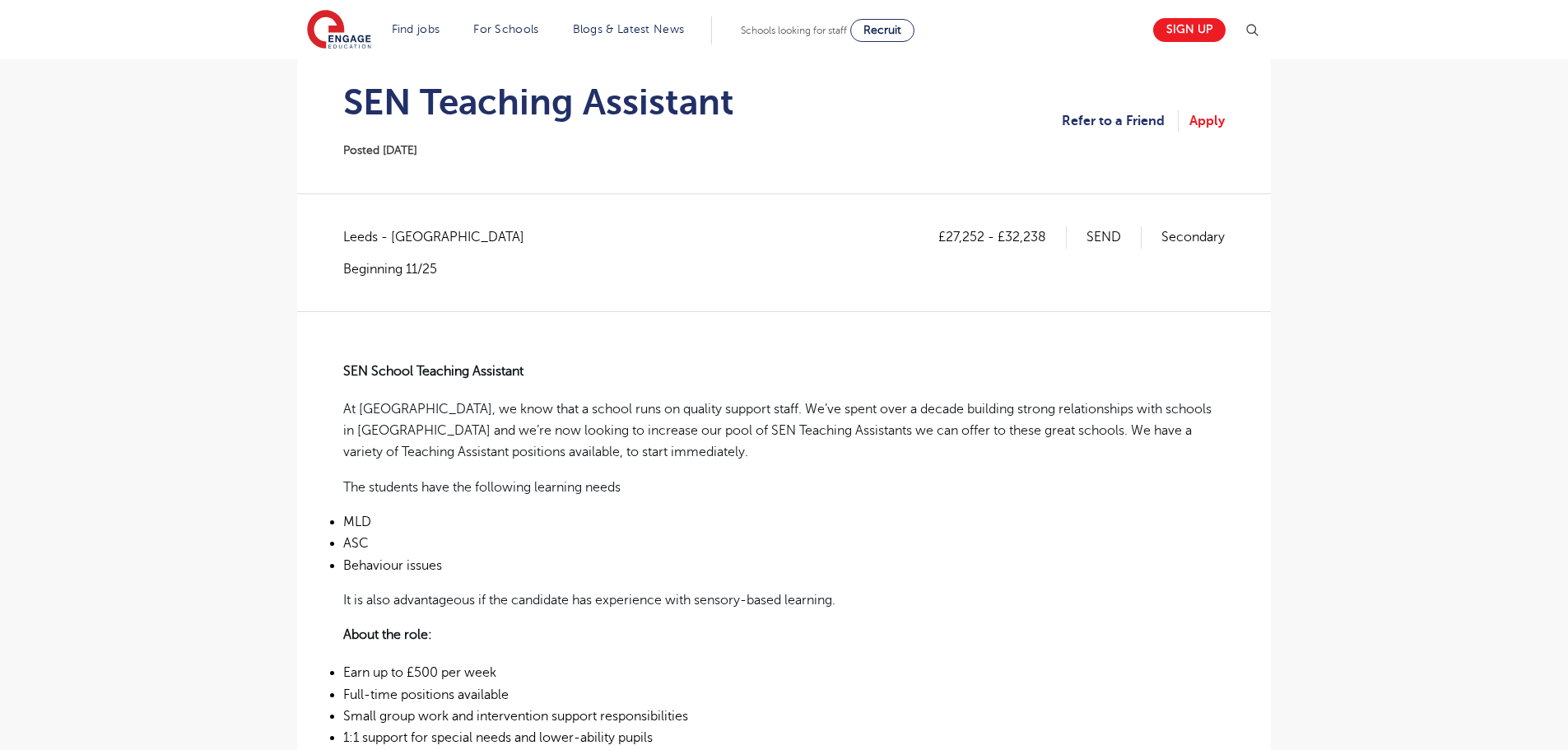
scroll to position [165, 0]
click at [1208, 116] on link "Apply" at bounding box center [1206, 121] width 36 height 22
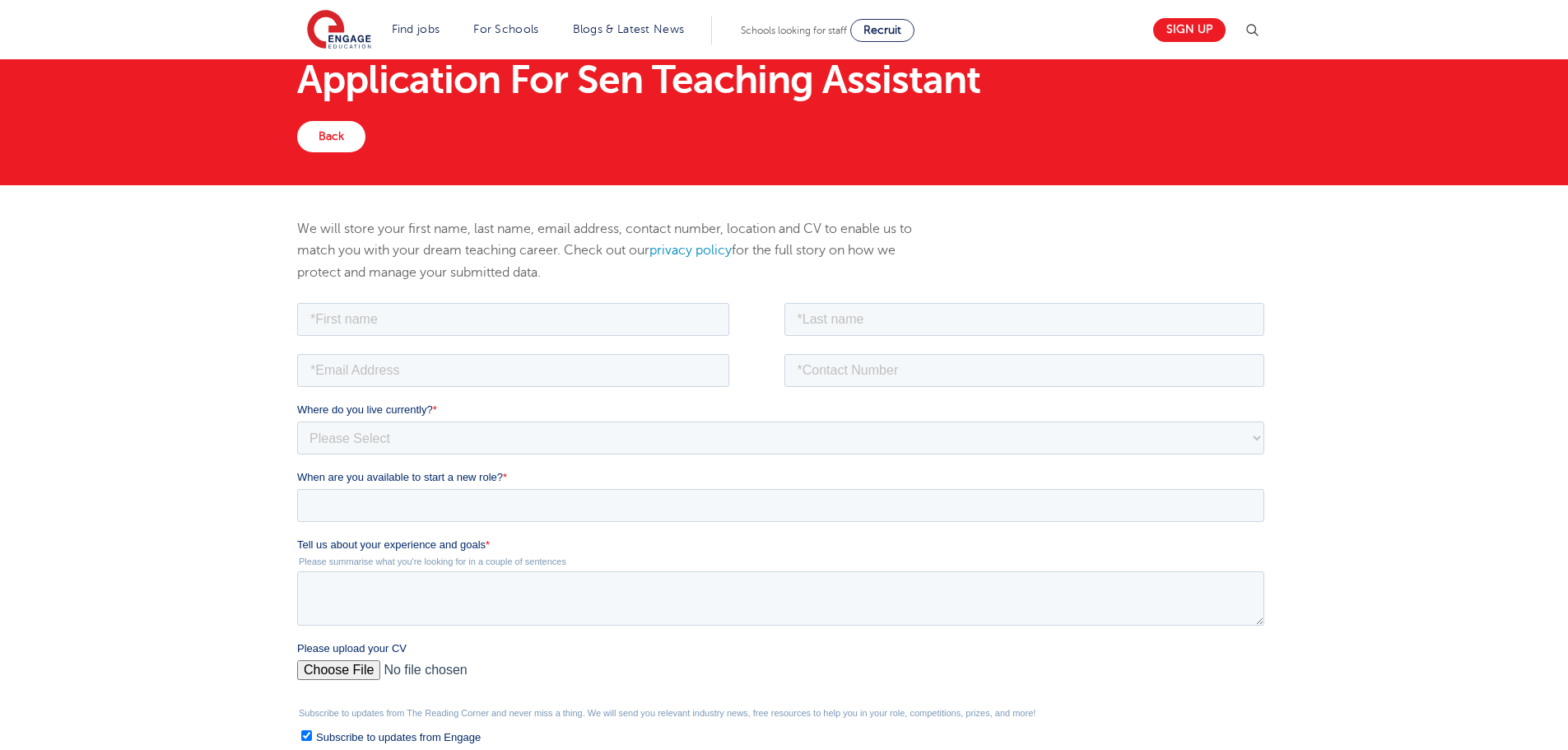
scroll to position [82, 0]
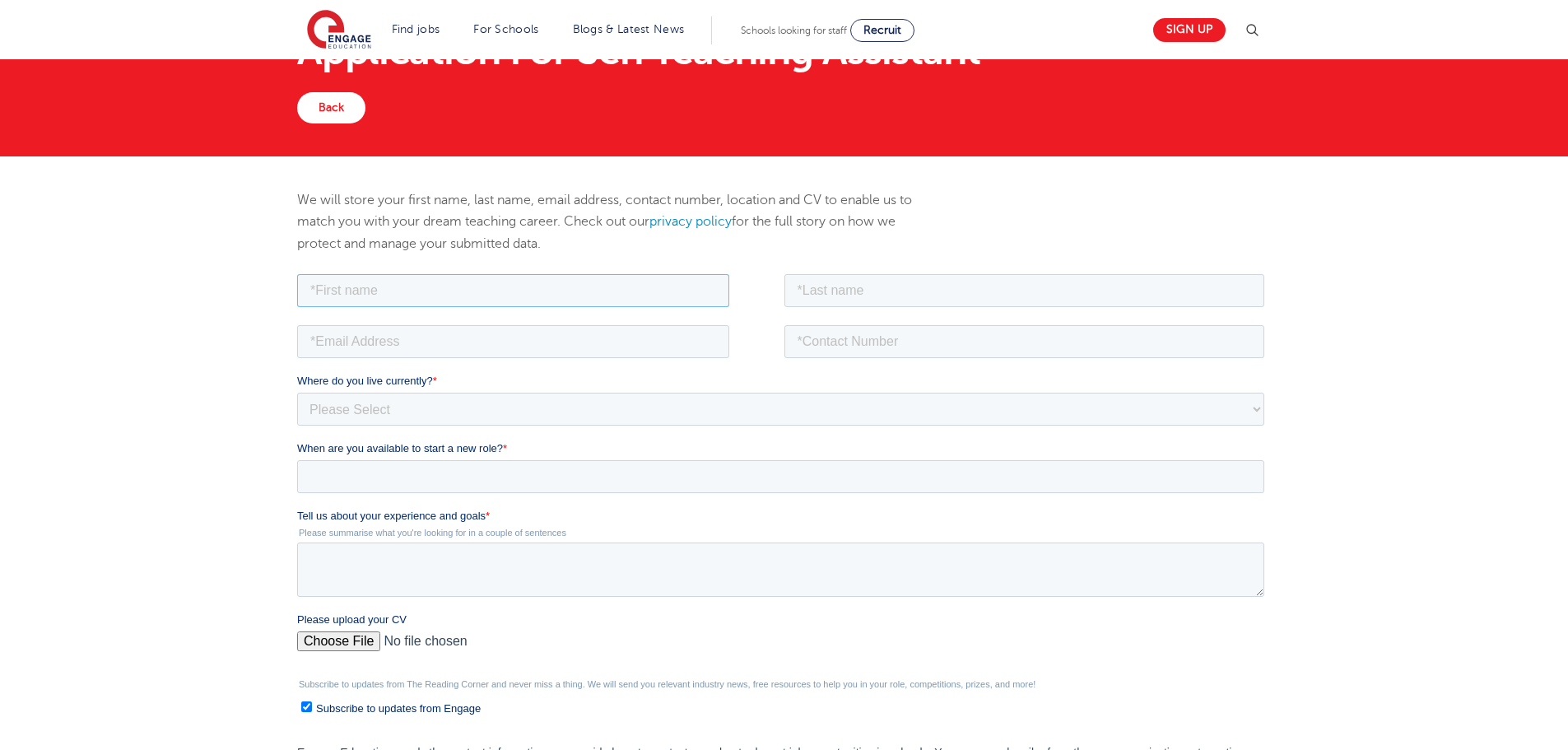
click at [374, 282] on input "text" at bounding box center [513, 290] width 432 height 33
type input "Rabia"
click at [845, 297] on input "text" at bounding box center [1024, 290] width 481 height 33
type input "Ahmed"
click at [427, 352] on input "email" at bounding box center [513, 341] width 432 height 33
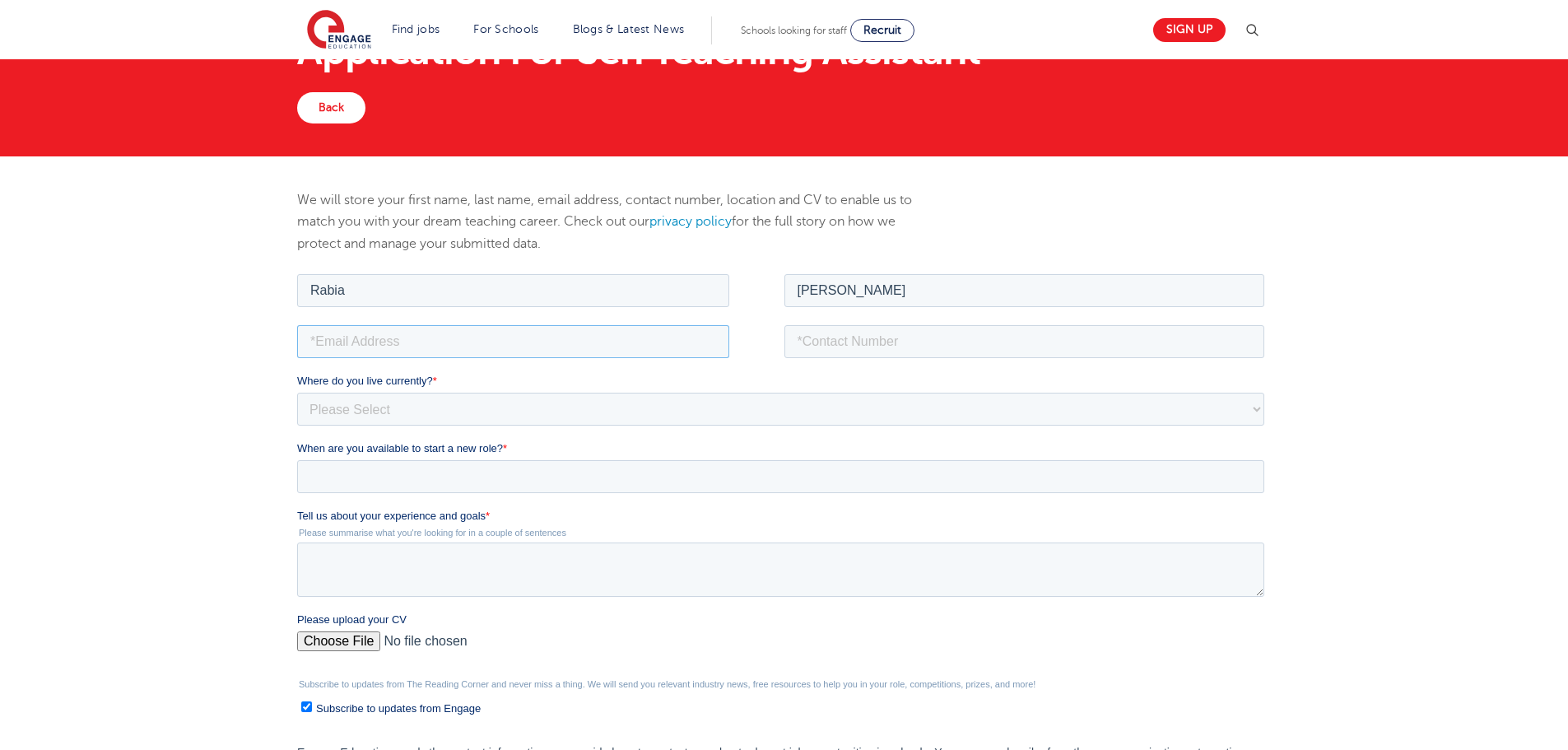
type input "4"
paste input "47rabiaahmed@gmail.com"
type input "47rabiaahmed@gmail.com"
drag, startPoint x: 821, startPoint y: 339, endPoint x: 526, endPoint y: 340, distance: 295.0
click at [821, 340] on input "tel" at bounding box center [1024, 341] width 481 height 33
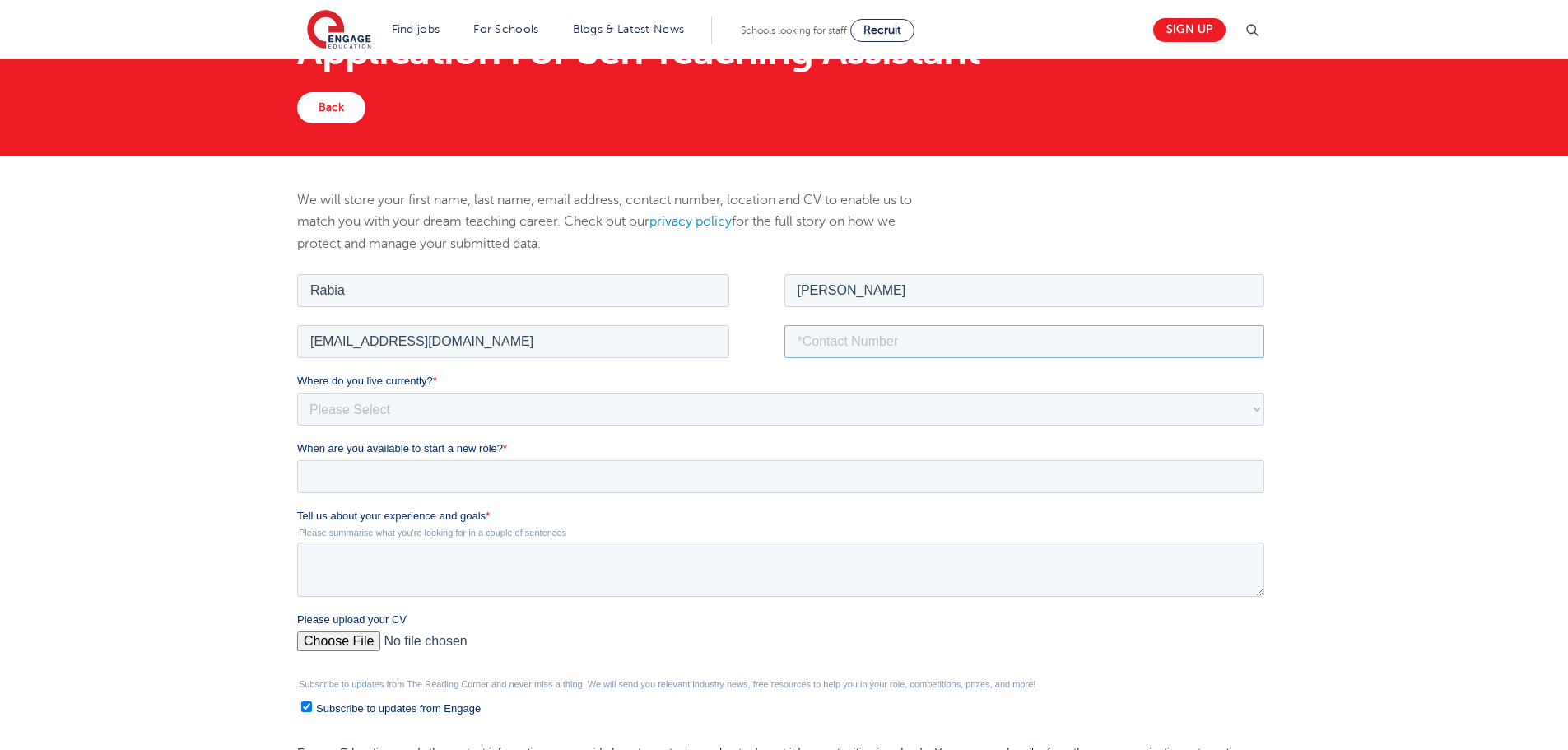
paste input "07449573802"
type input "07449573802"
click at [463, 396] on select "Please Select UK Canada Ireland Australia New Zealand Europe USA South Africa J…" at bounding box center [780, 408] width 967 height 33
select select "UK"
click at [297, 392] on select "Please Select UK Canada Ireland Australia New Zealand Europe USA South Africa J…" at bounding box center [780, 408] width 967 height 33
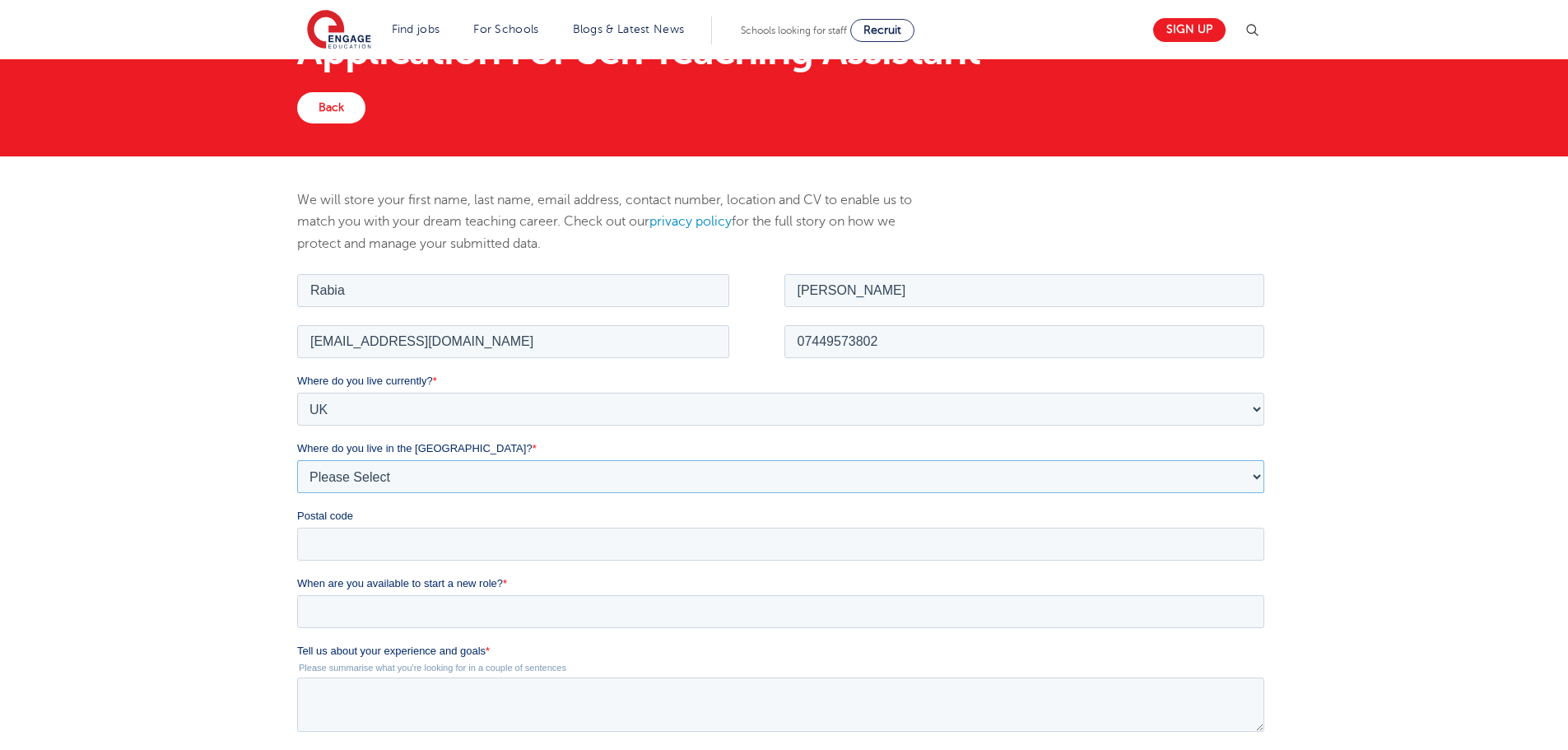
click at [350, 473] on select "Please Select Overseas Barnsley Bedfordshire Berkshire Bournemouth Bracknell Fo…" at bounding box center [780, 476] width 967 height 33
select select "Leeds"
click at [297, 459] on select "Please Select Overseas Barnsley Bedfordshire Berkshire Bournemouth Bracknell Fo…" at bounding box center [780, 476] width 967 height 33
click at [328, 541] on input "Postal code" at bounding box center [780, 544] width 967 height 33
type input "LS8 5QE"
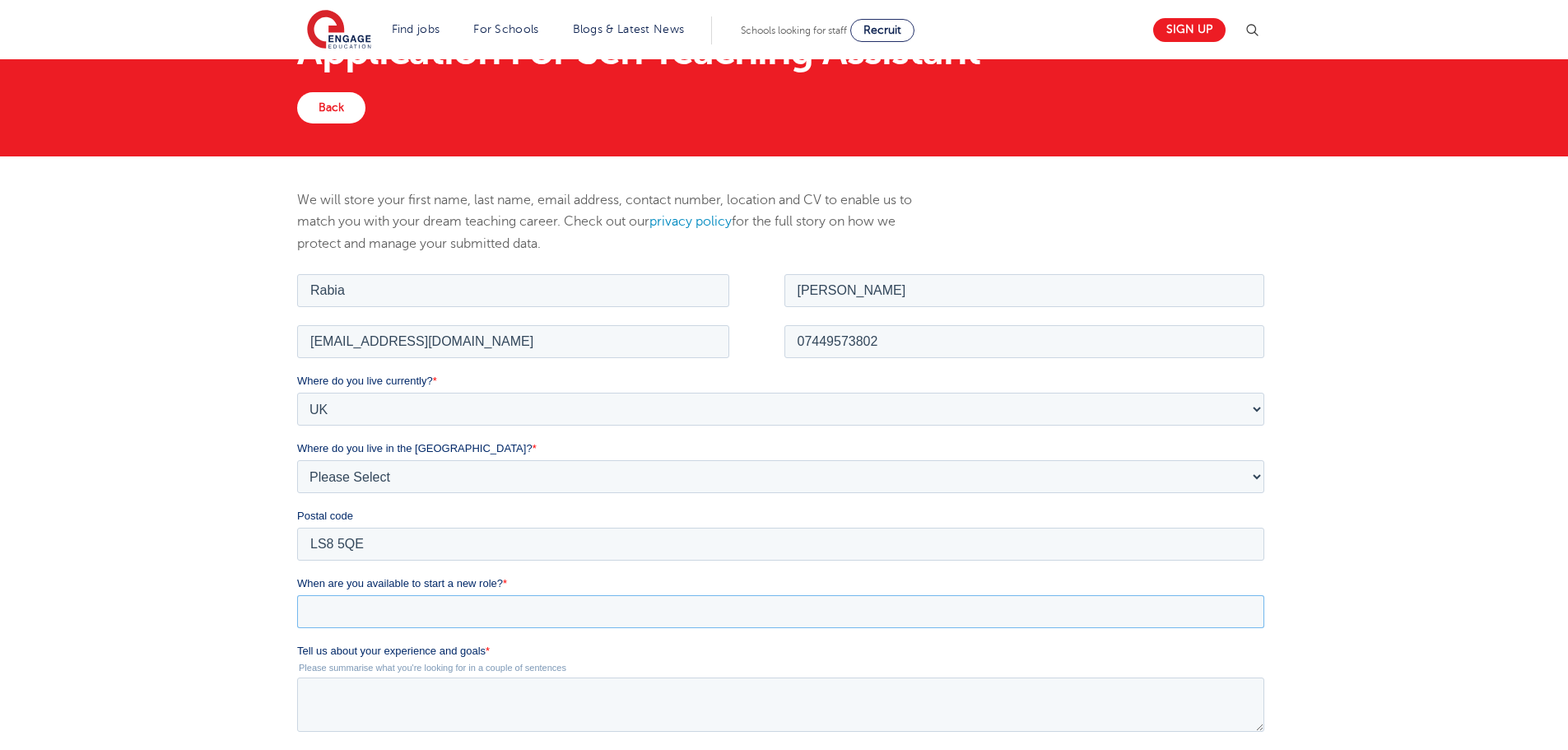
click at [344, 600] on input "When are you available to start a new role? *" at bounding box center [780, 611] width 967 height 33
type div "2025-10-12"
type input "2025/10/12"
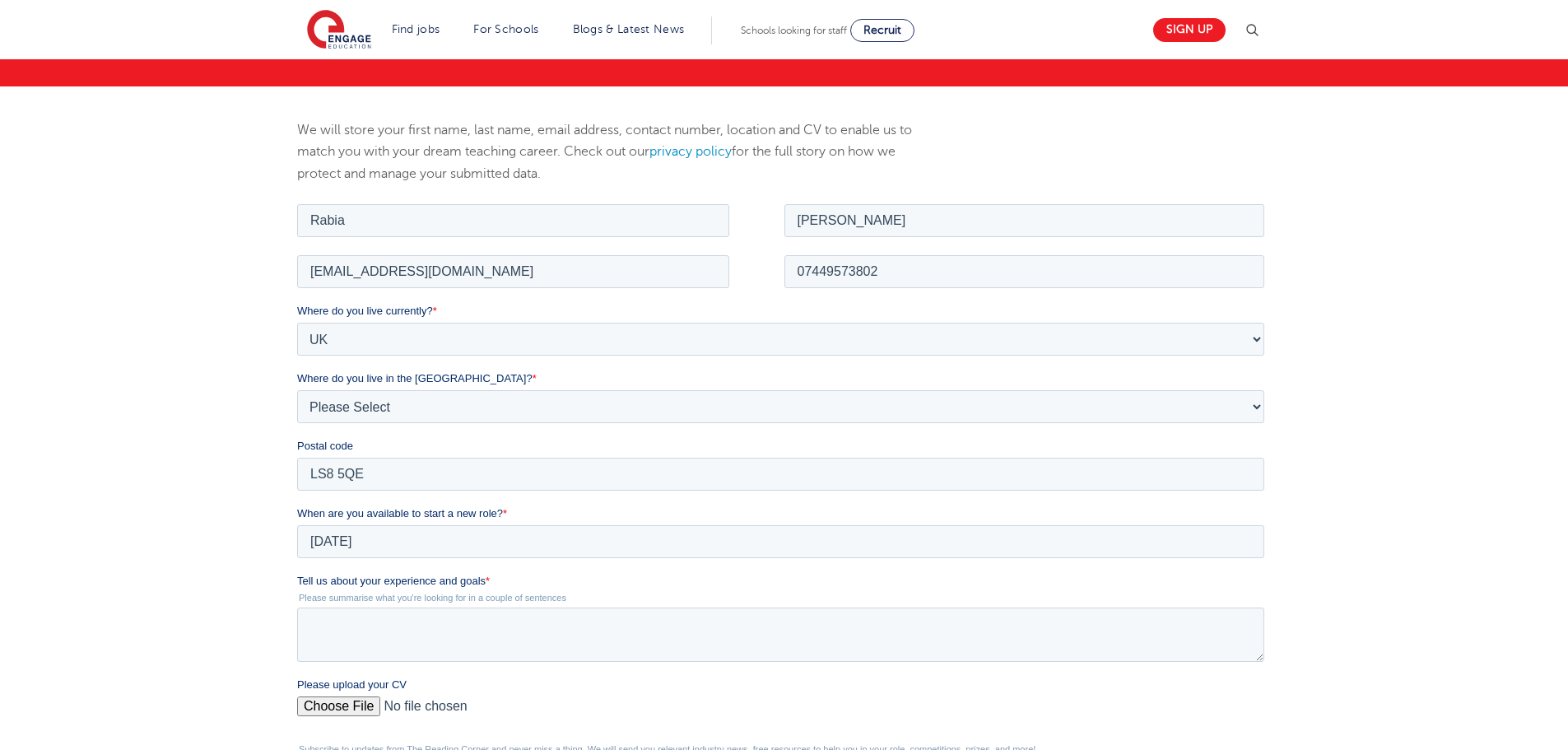
scroll to position [247, 0]
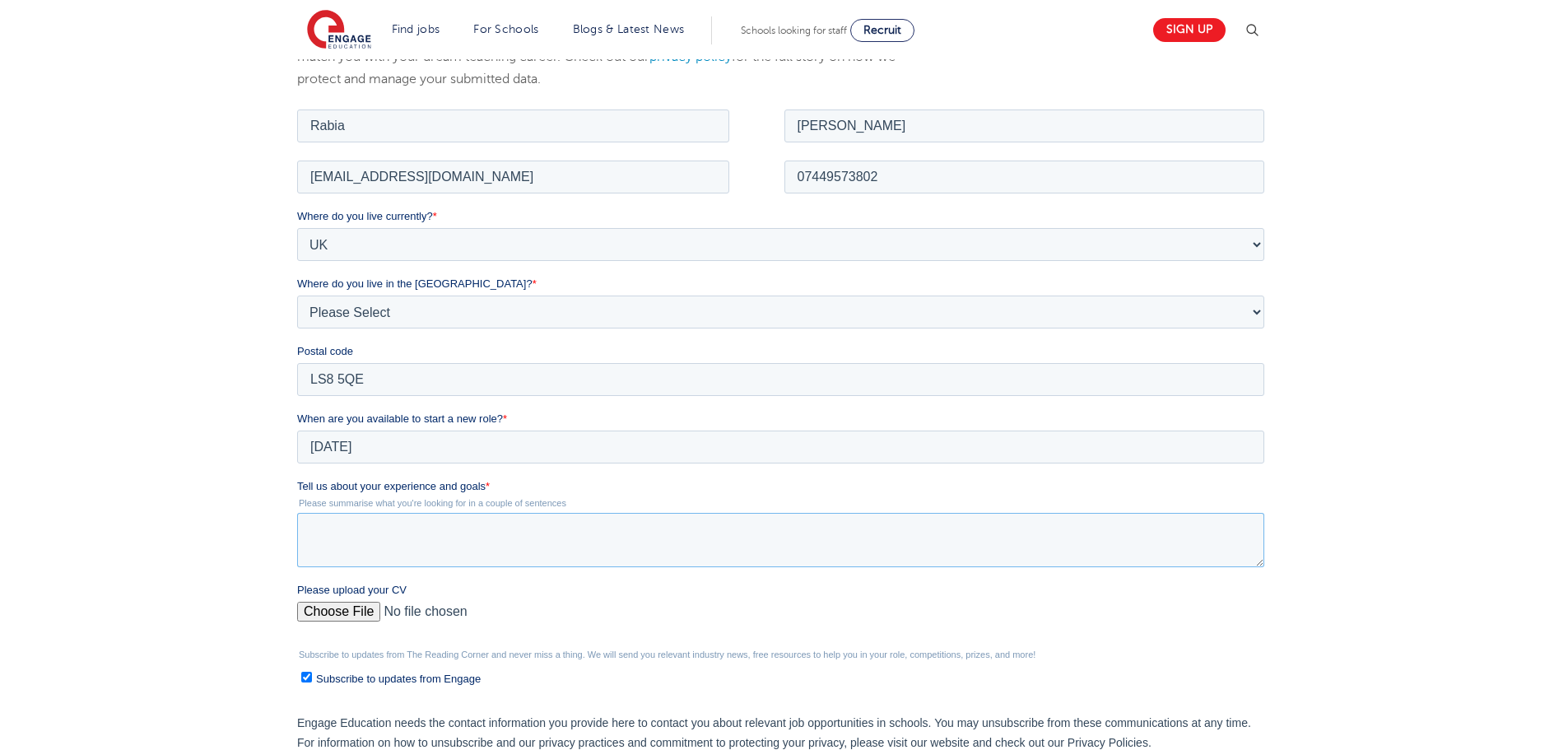
click at [331, 526] on textarea "Tell us about your experience and goals *" at bounding box center [780, 539] width 967 height 54
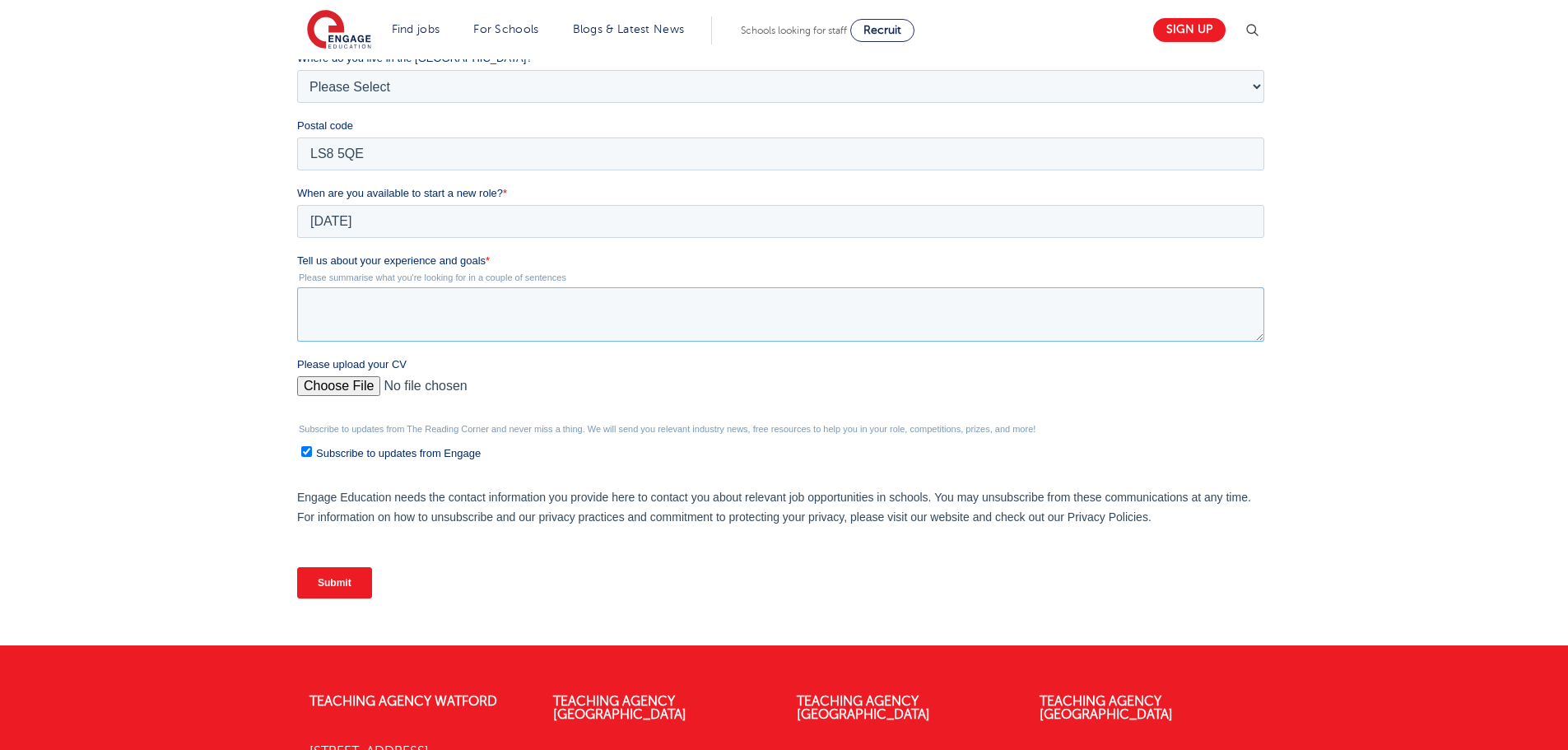
scroll to position [494, 0]
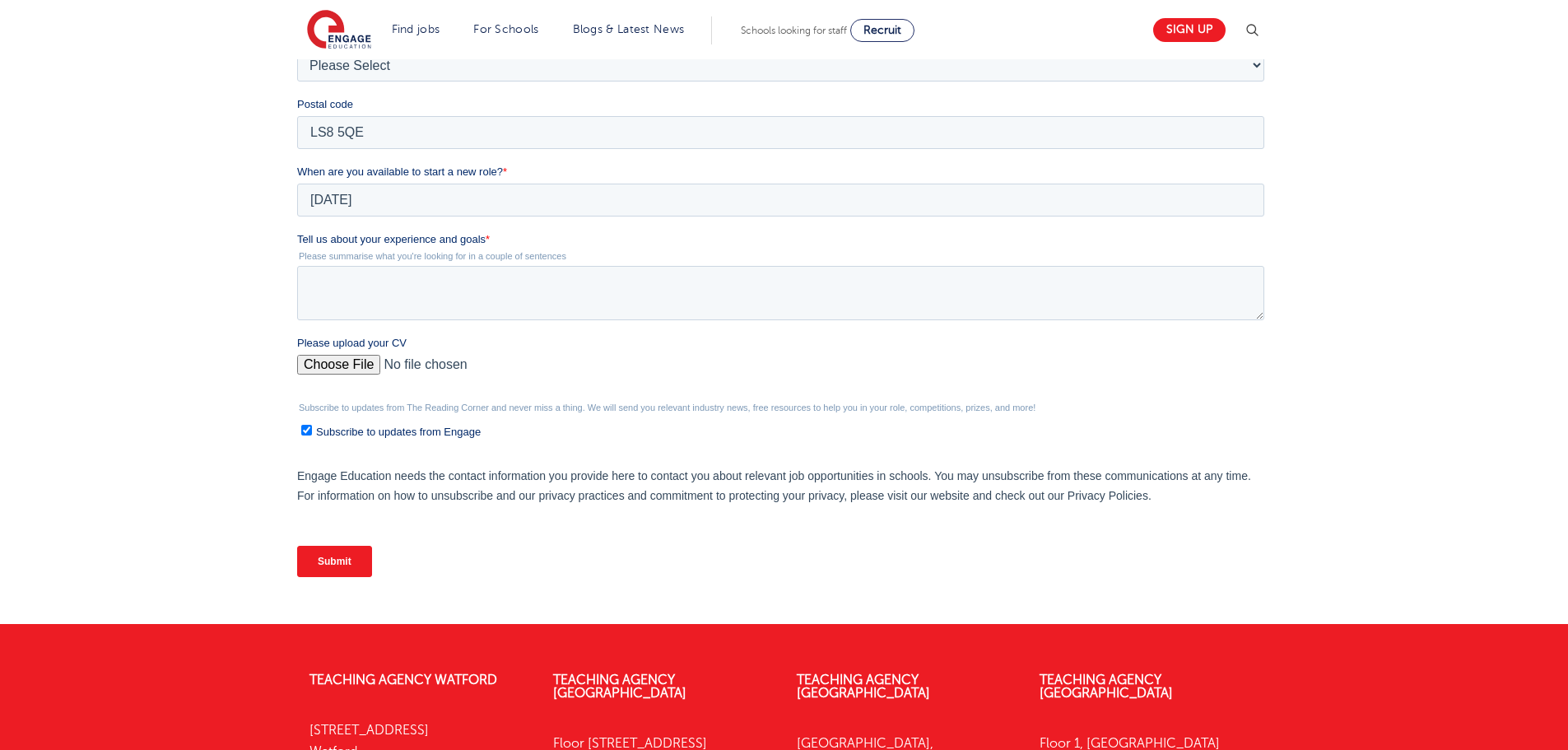
click at [344, 367] on div "Please upload your CV" at bounding box center [783, 361] width 974 height 52
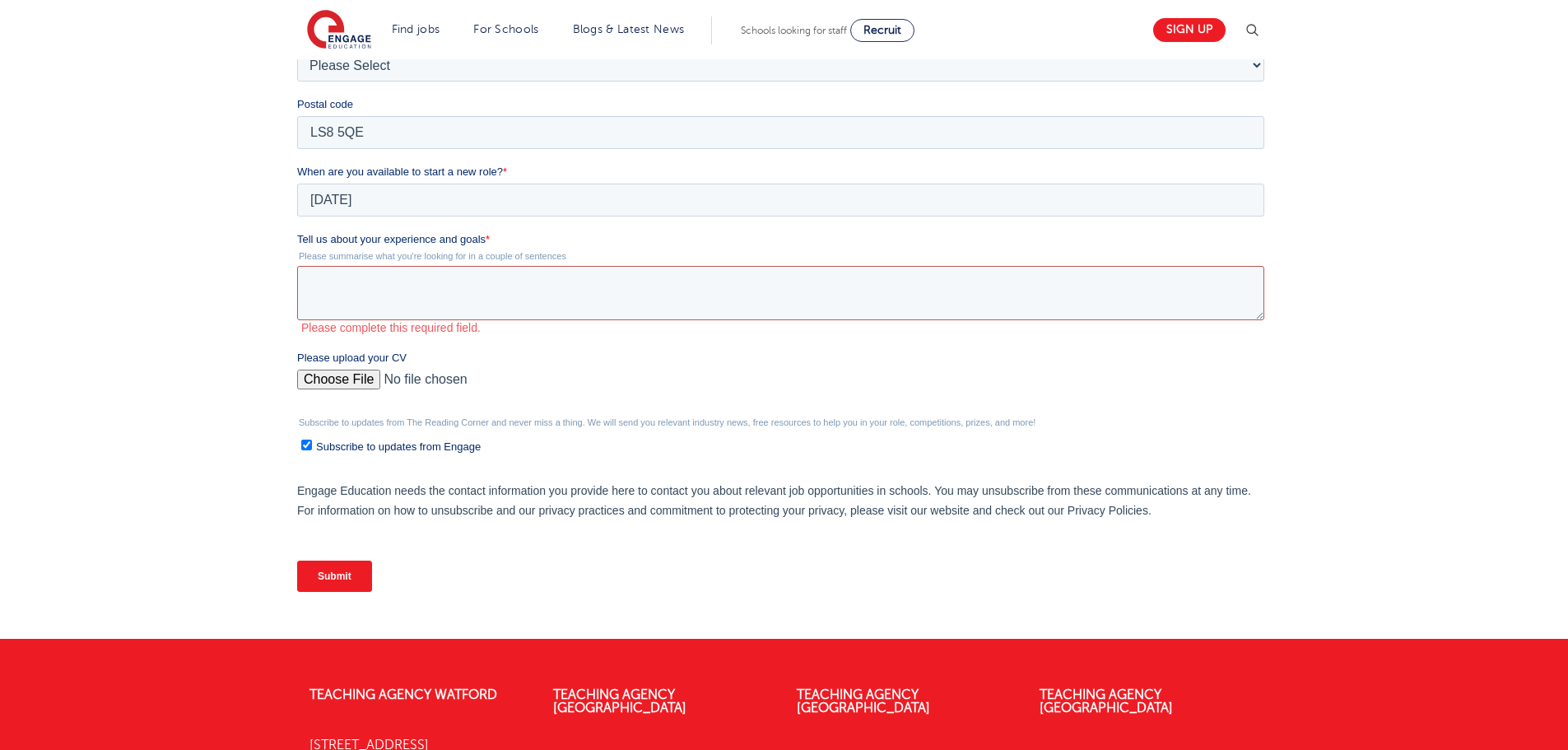
click at [325, 271] on textarea "Tell us about your experience and goals *" at bounding box center [780, 293] width 967 height 54
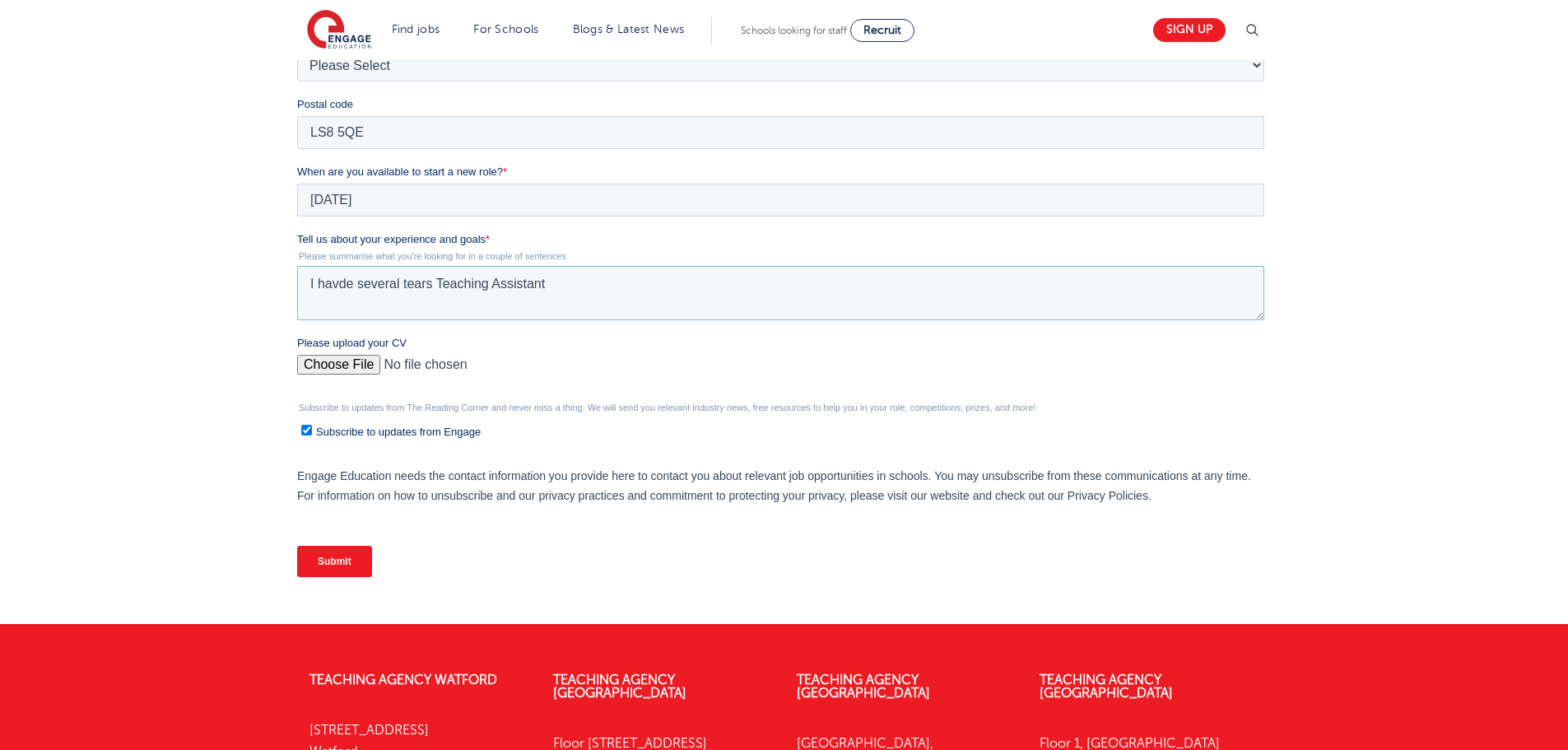
click at [409, 280] on textarea "I havde several tears Teaching Assistant" at bounding box center [780, 293] width 967 height 54
click at [348, 280] on textarea "I havde several years Teaching Assistant" at bounding box center [780, 293] width 967 height 54
click at [582, 281] on textarea "I havd several years Teaching Assistant" at bounding box center [780, 293] width 967 height 54
click at [343, 281] on textarea "I havd several years Teaching Assistant" at bounding box center [780, 293] width 967 height 54
click at [550, 279] on textarea "I have several years Teaching Assistant" at bounding box center [780, 293] width 967 height 54
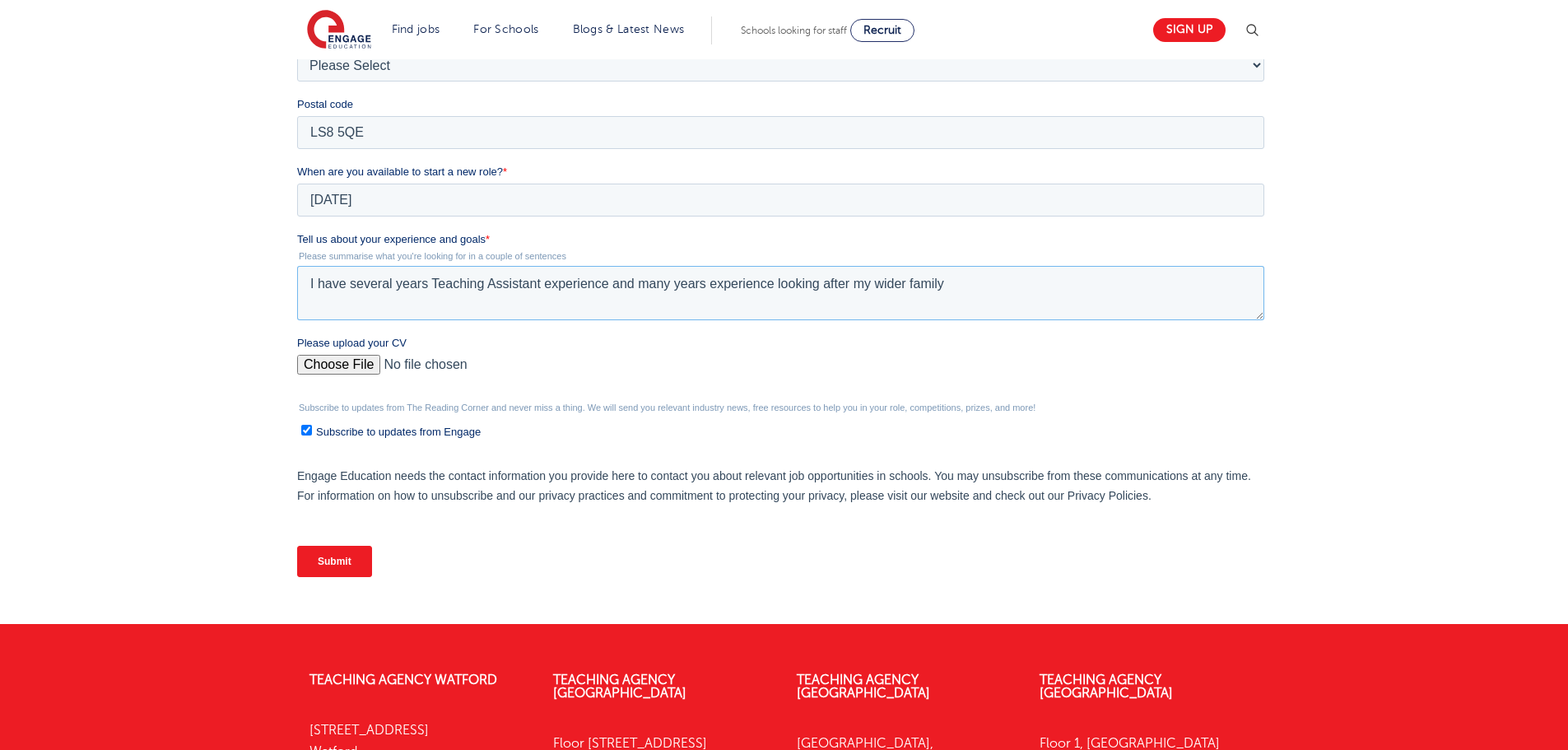
click at [945, 279] on textarea "I have several years Teaching Assistant experience and many years experience lo…" at bounding box center [780, 293] width 967 height 54
type textarea "I have several years Teaching Assistant experience and many years experience lo…"
click at [341, 365] on input "Please upload your CV" at bounding box center [780, 372] width 967 height 33
type input "C:\fakepath\RabiaAhmed__CV_V2 (3).docx"
click at [333, 566] on input "Submit" at bounding box center [334, 561] width 75 height 32
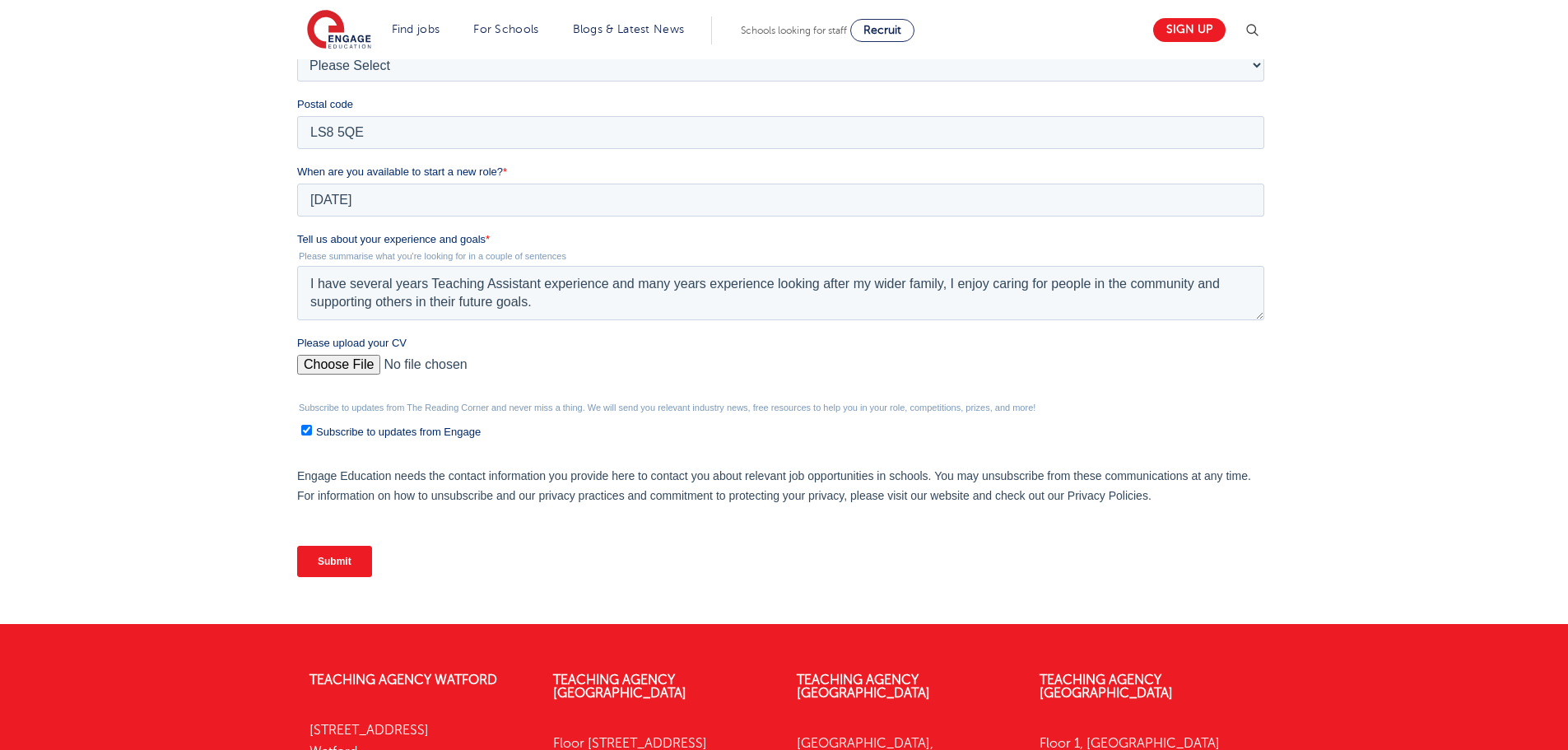
click at [344, 565] on input "Submit" at bounding box center [334, 561] width 75 height 32
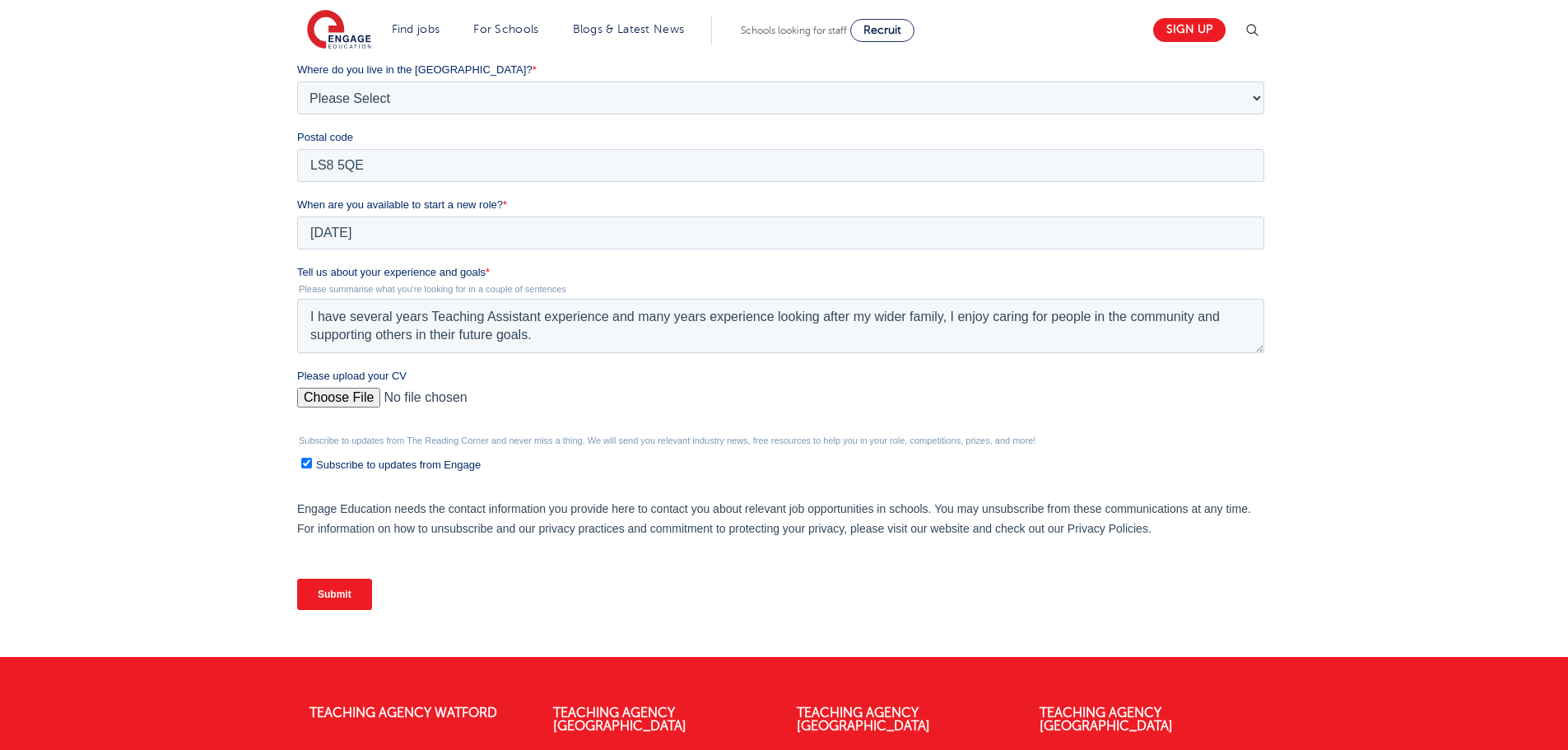
scroll to position [165, 0]
